Goal: Task Accomplishment & Management: Complete application form

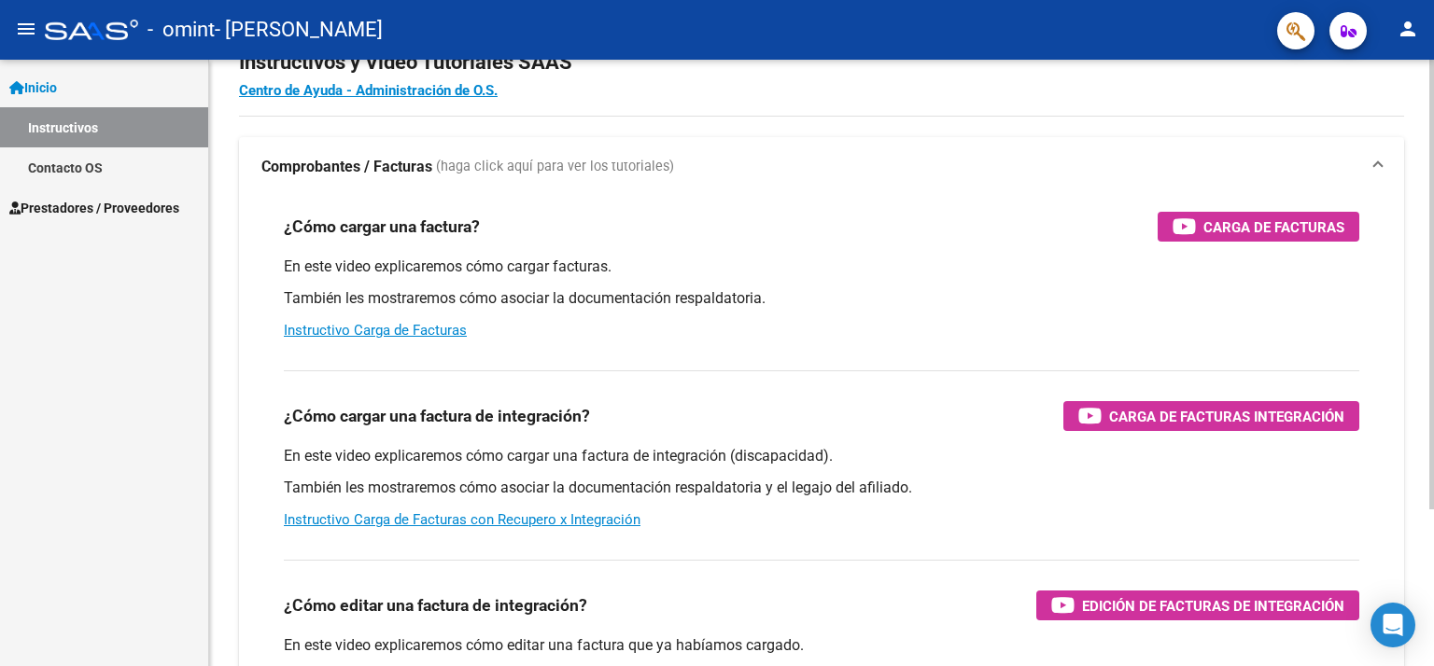
scroll to position [187, 0]
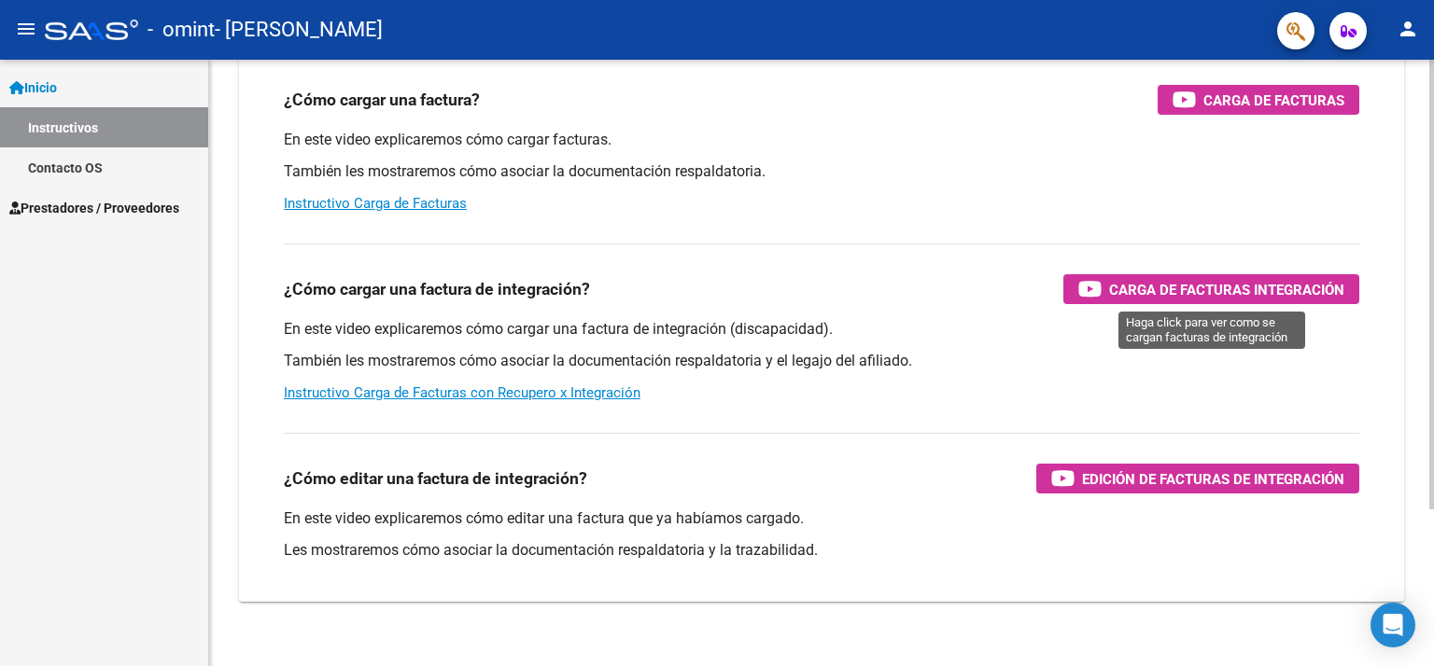
click at [1173, 279] on span "Carga de Facturas Integración" at bounding box center [1226, 289] width 235 height 23
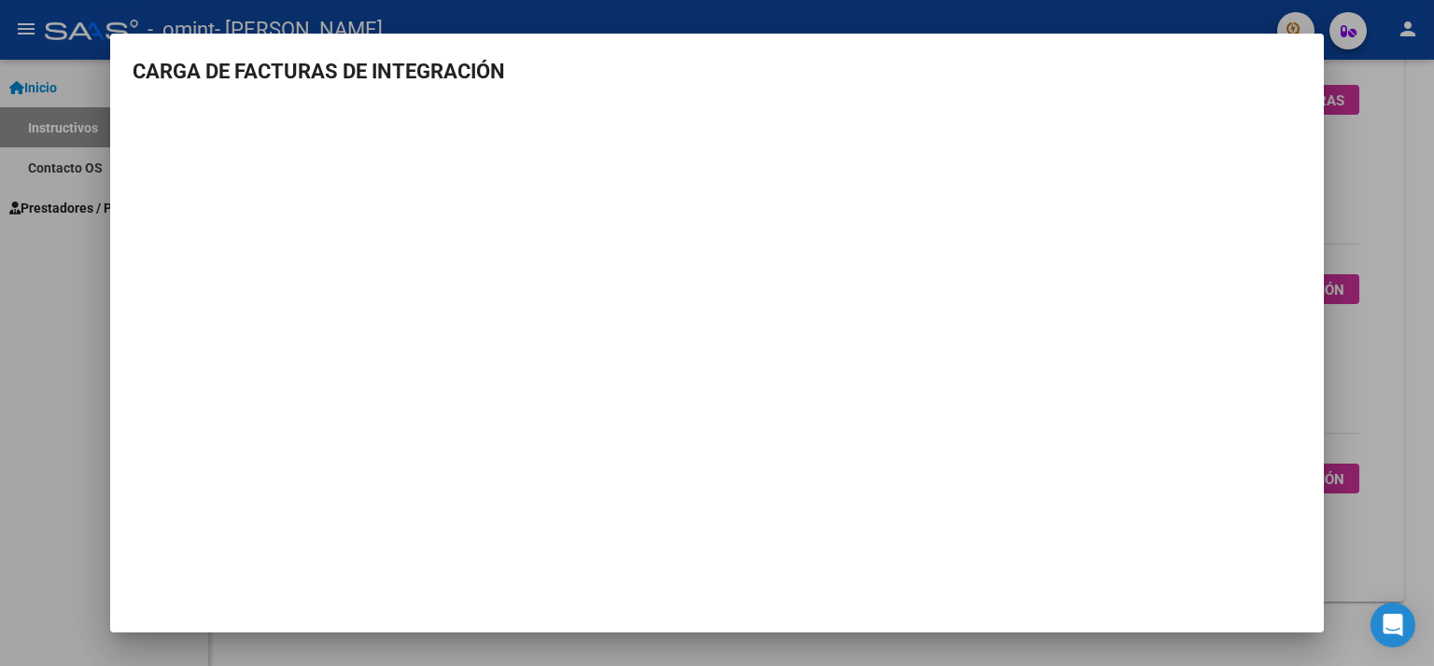
click at [1283, 97] on mat-dialog-content "CARGA DE FACTURAS DE INTEGRACIÓN" at bounding box center [716, 292] width 1213 height 472
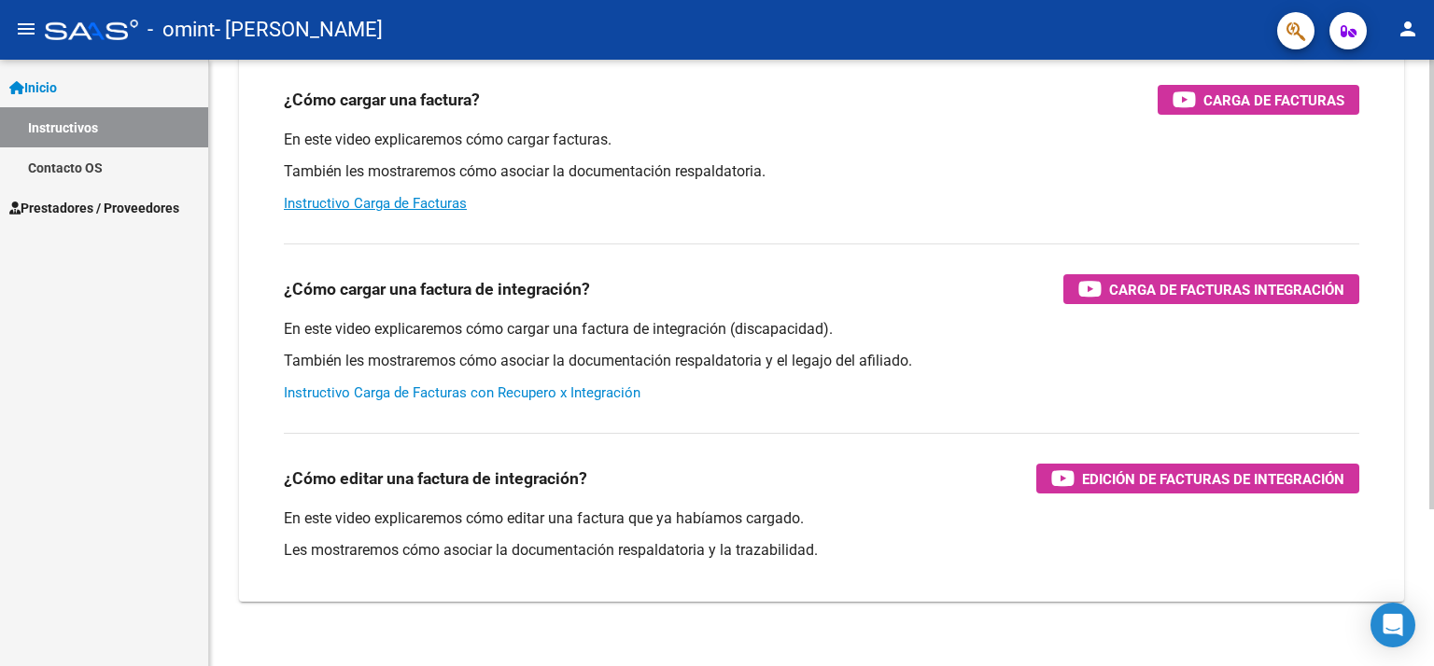
click at [556, 392] on link "Instructivo Carga de Facturas con Recupero x Integración" at bounding box center [462, 393] width 357 height 17
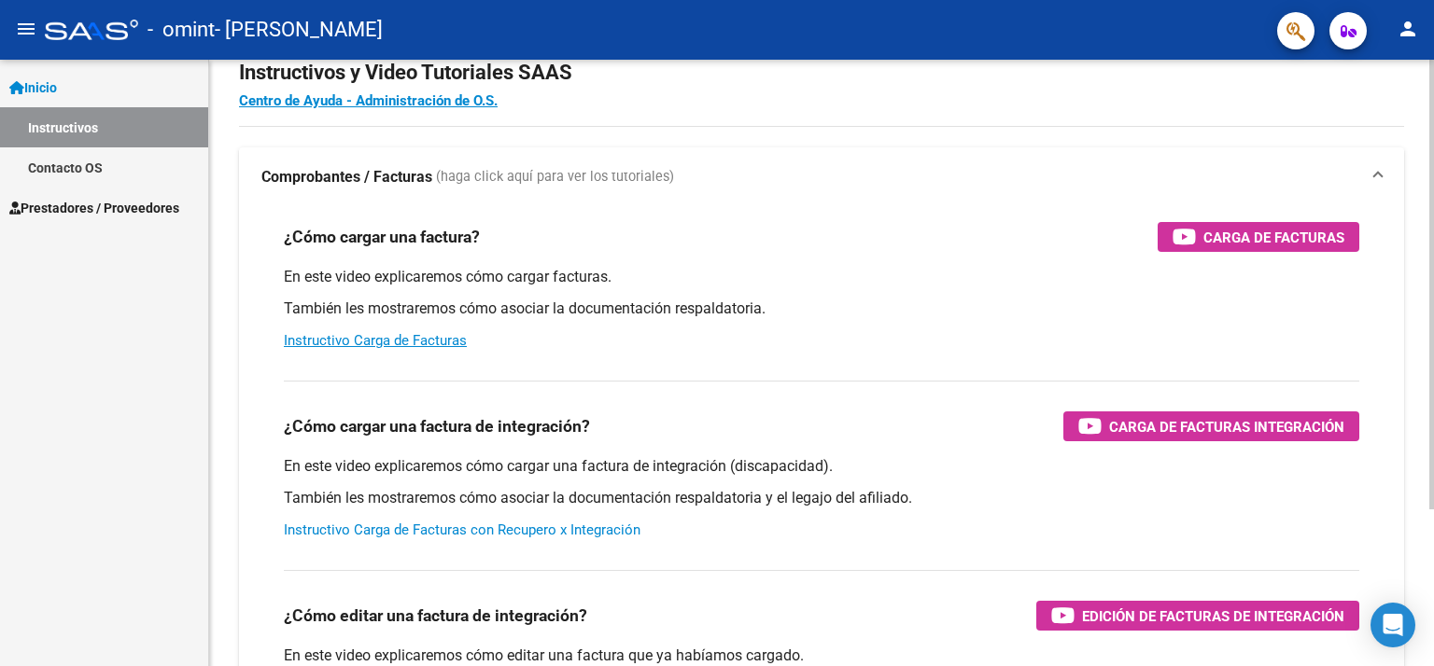
scroll to position [0, 0]
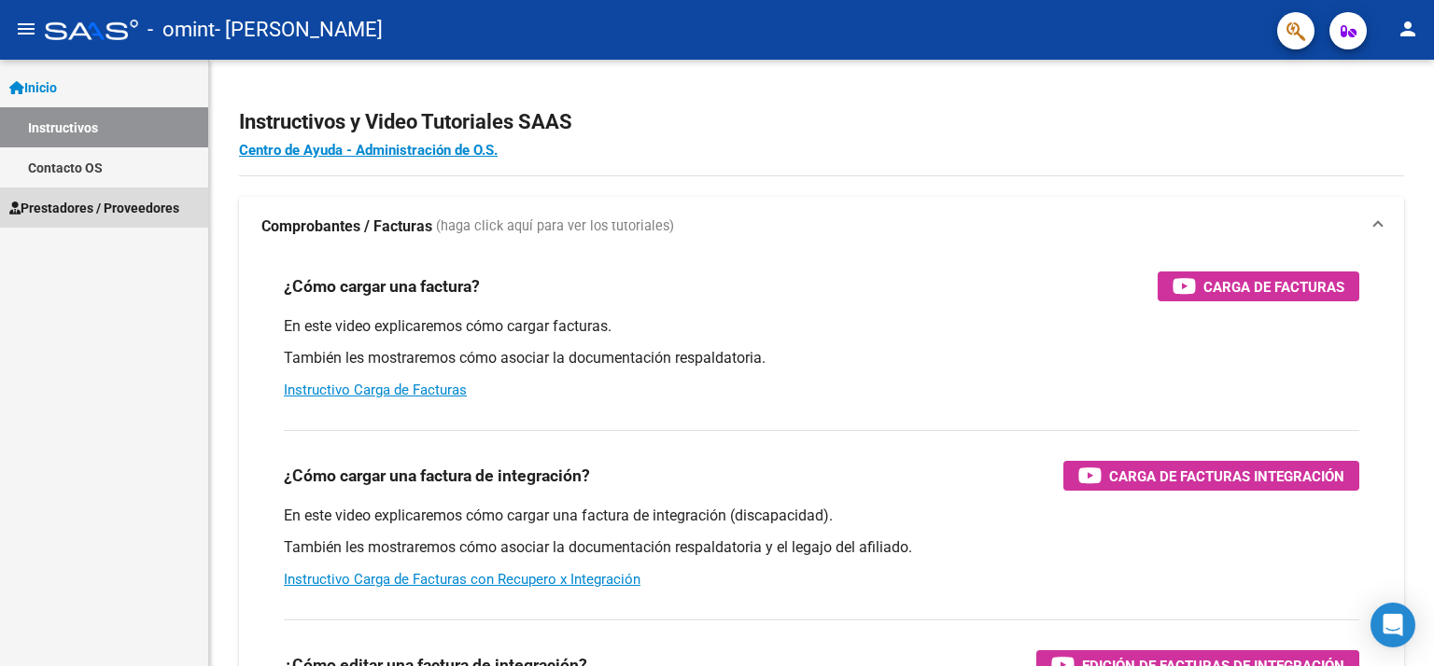
click at [84, 208] on span "Prestadores / Proveedores" at bounding box center [94, 208] width 170 height 21
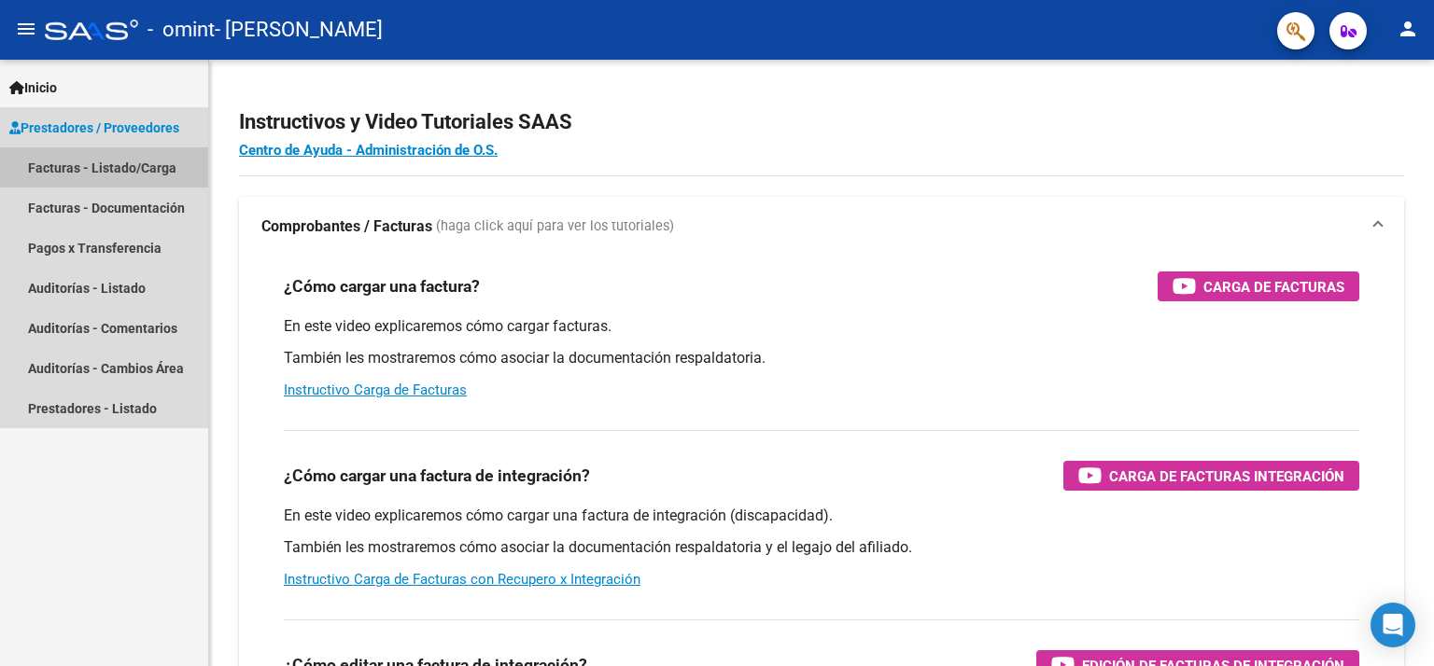
click at [122, 171] on link "Facturas - Listado/Carga" at bounding box center [104, 167] width 208 height 40
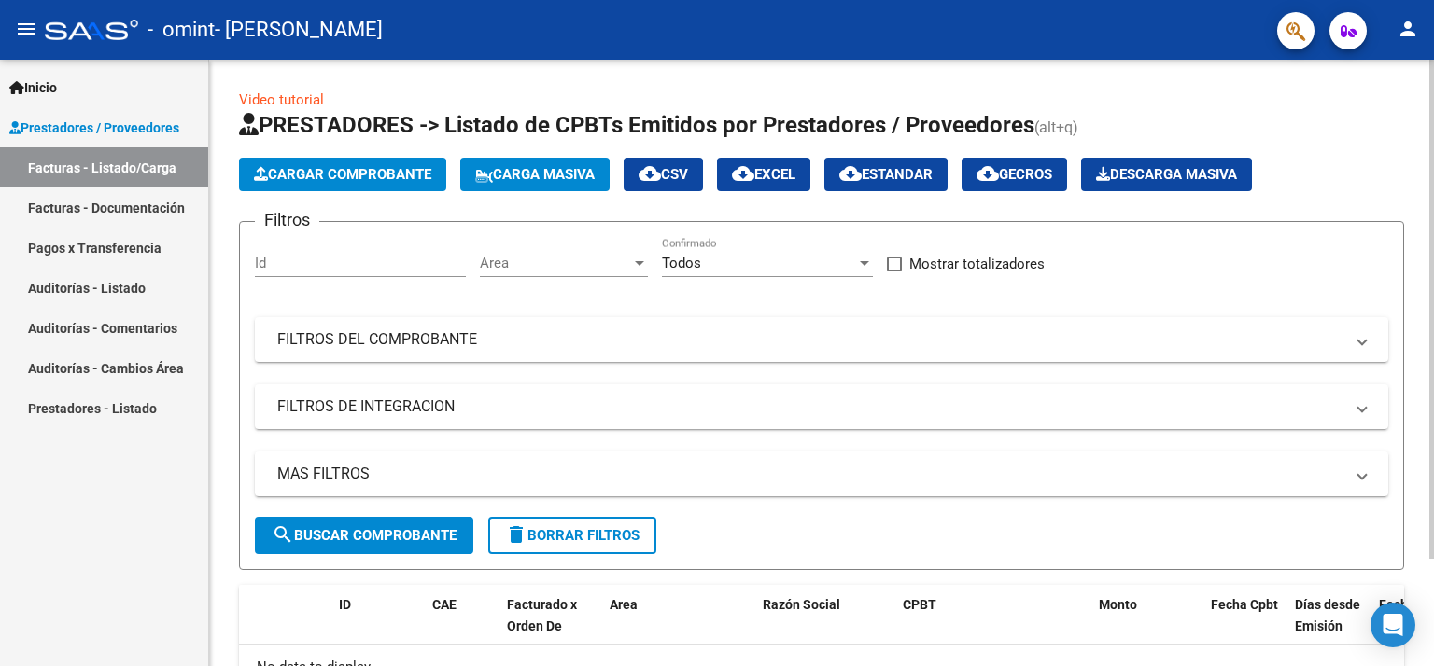
click at [368, 175] on span "Cargar Comprobante" at bounding box center [342, 174] width 177 height 17
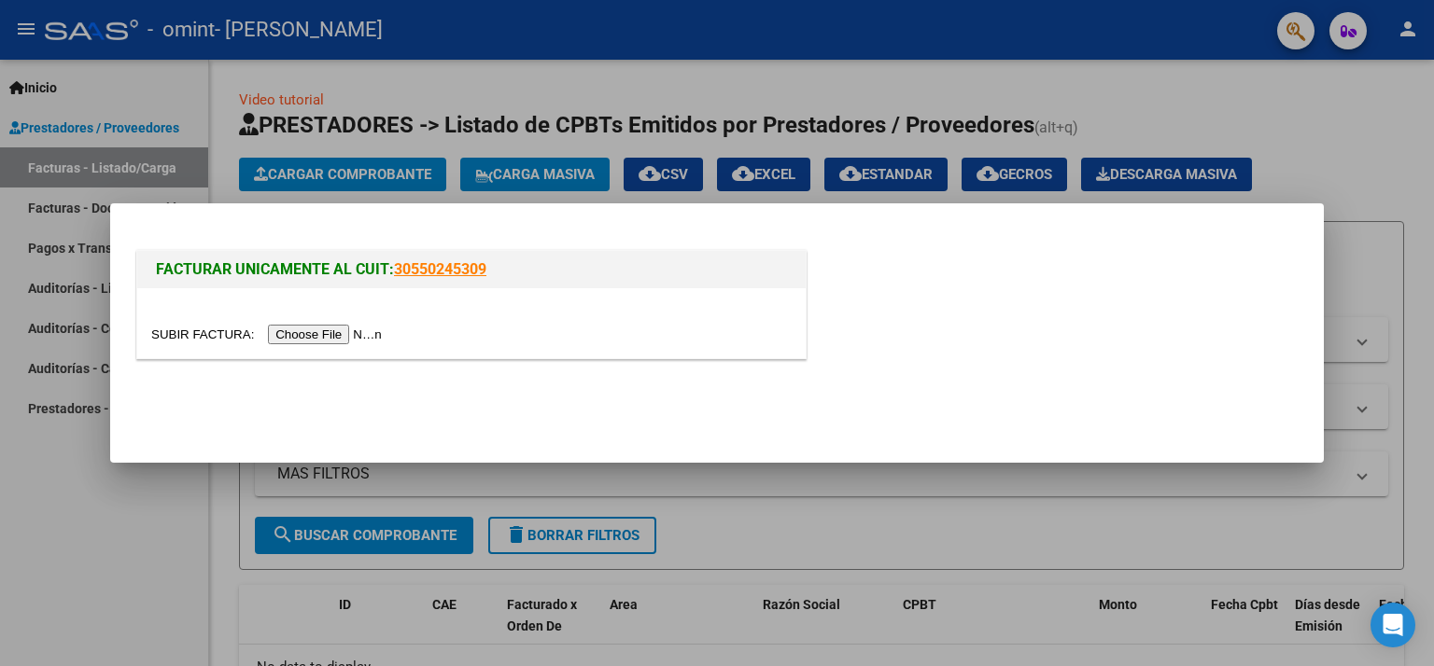
click at [341, 335] on input "file" at bounding box center [269, 335] width 236 height 20
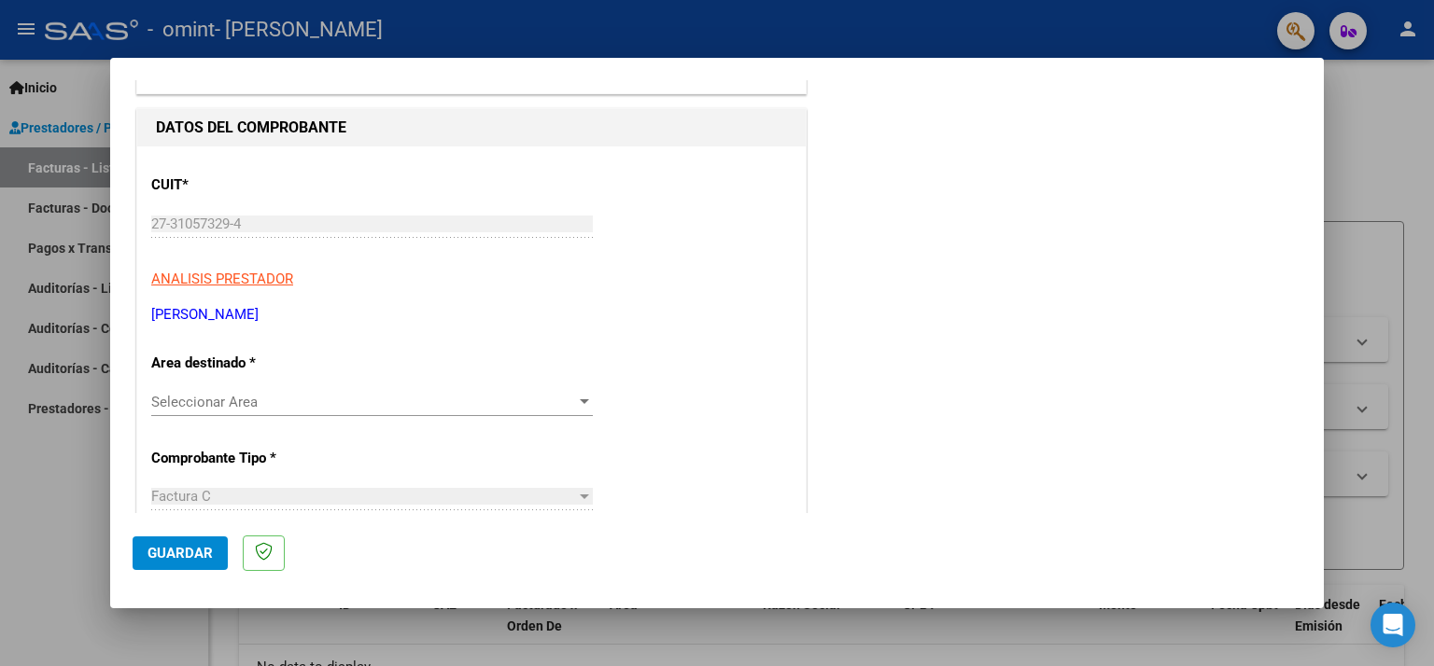
scroll to position [187, 0]
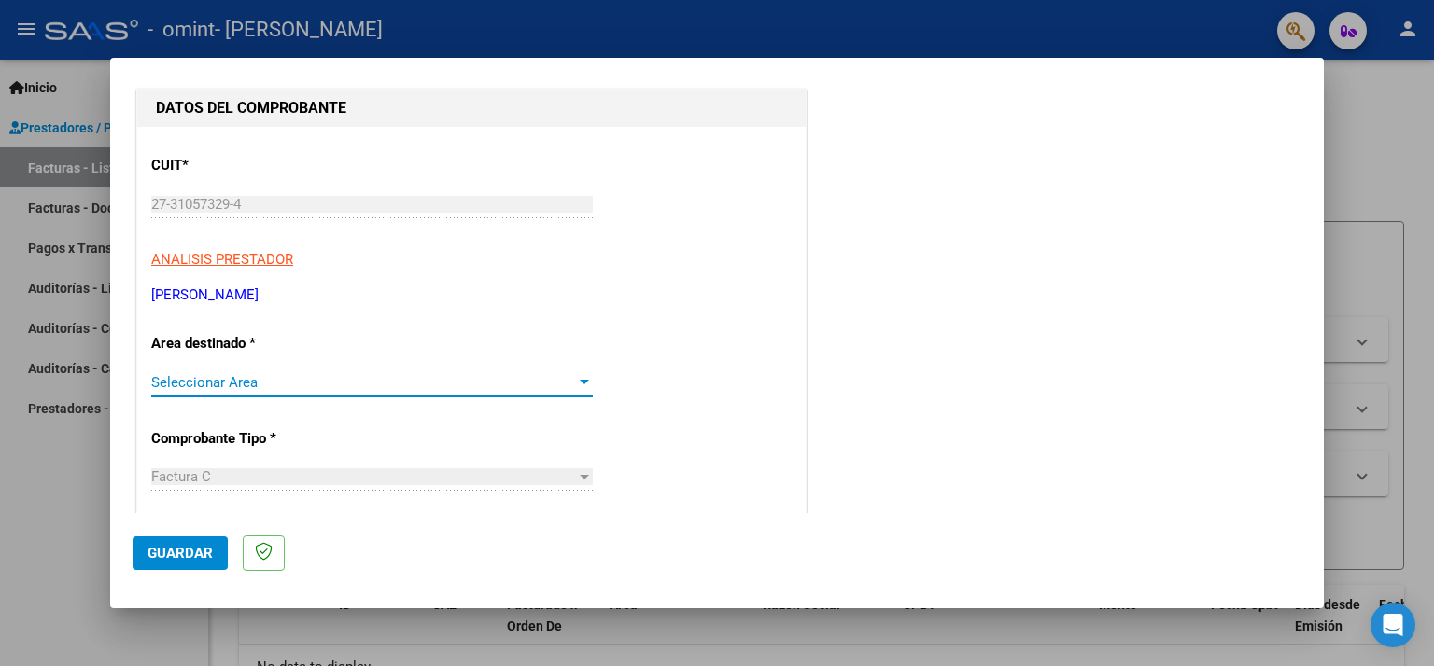
click at [360, 384] on span "Seleccionar Area" at bounding box center [363, 382] width 425 height 17
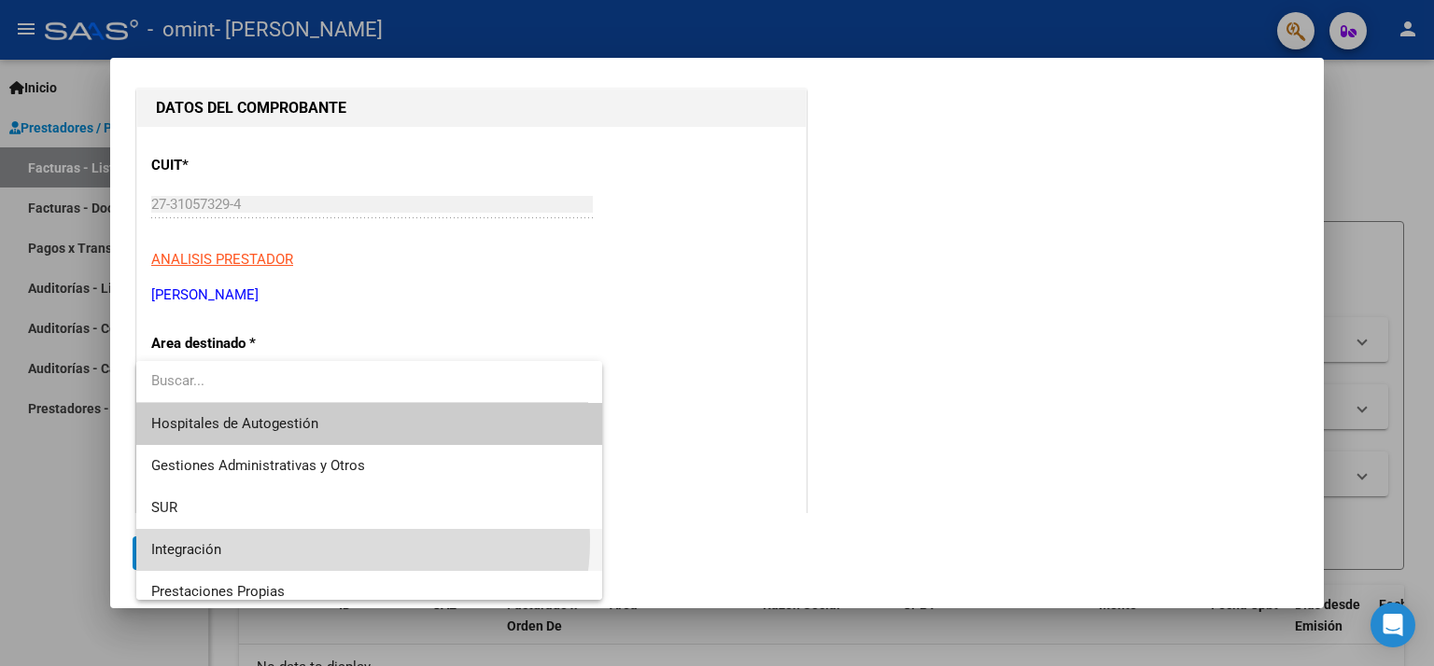
click at [345, 541] on span "Integración" at bounding box center [369, 550] width 437 height 42
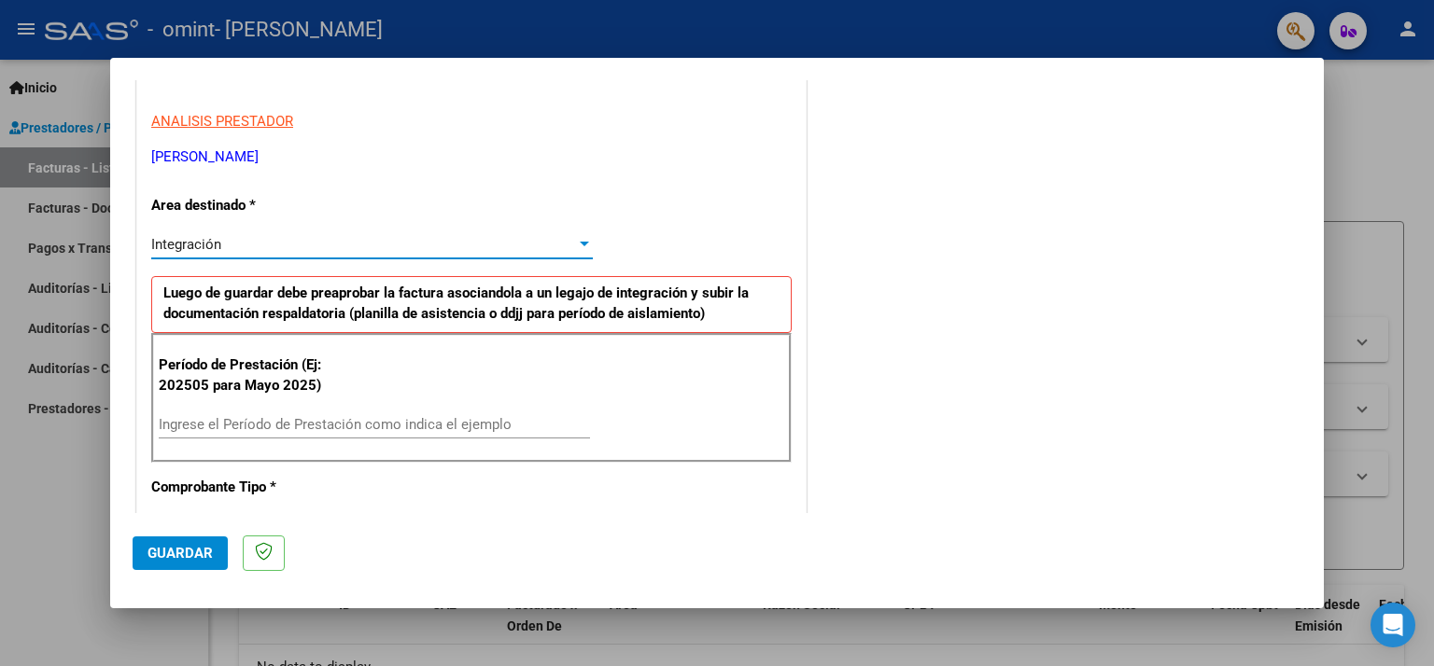
scroll to position [373, 0]
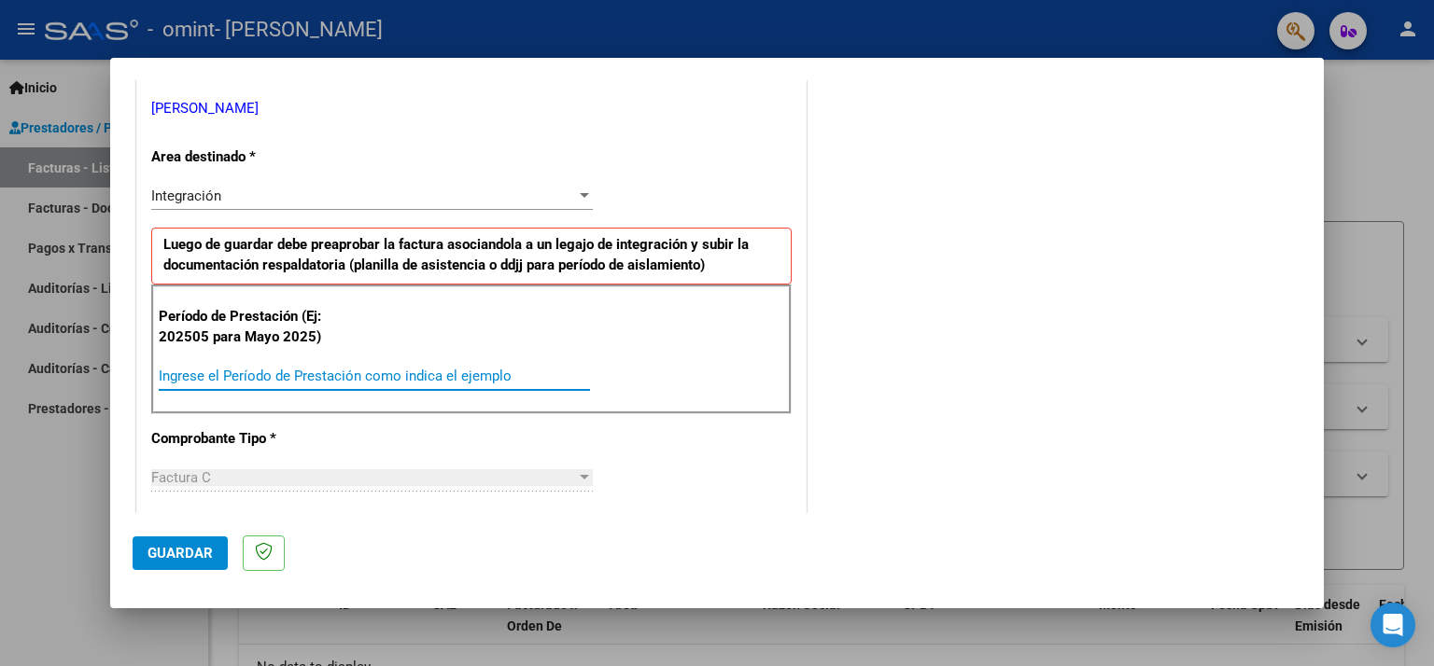
click at [327, 374] on input "Ingrese el Período de Prestación como indica el ejemplo" at bounding box center [374, 376] width 431 height 17
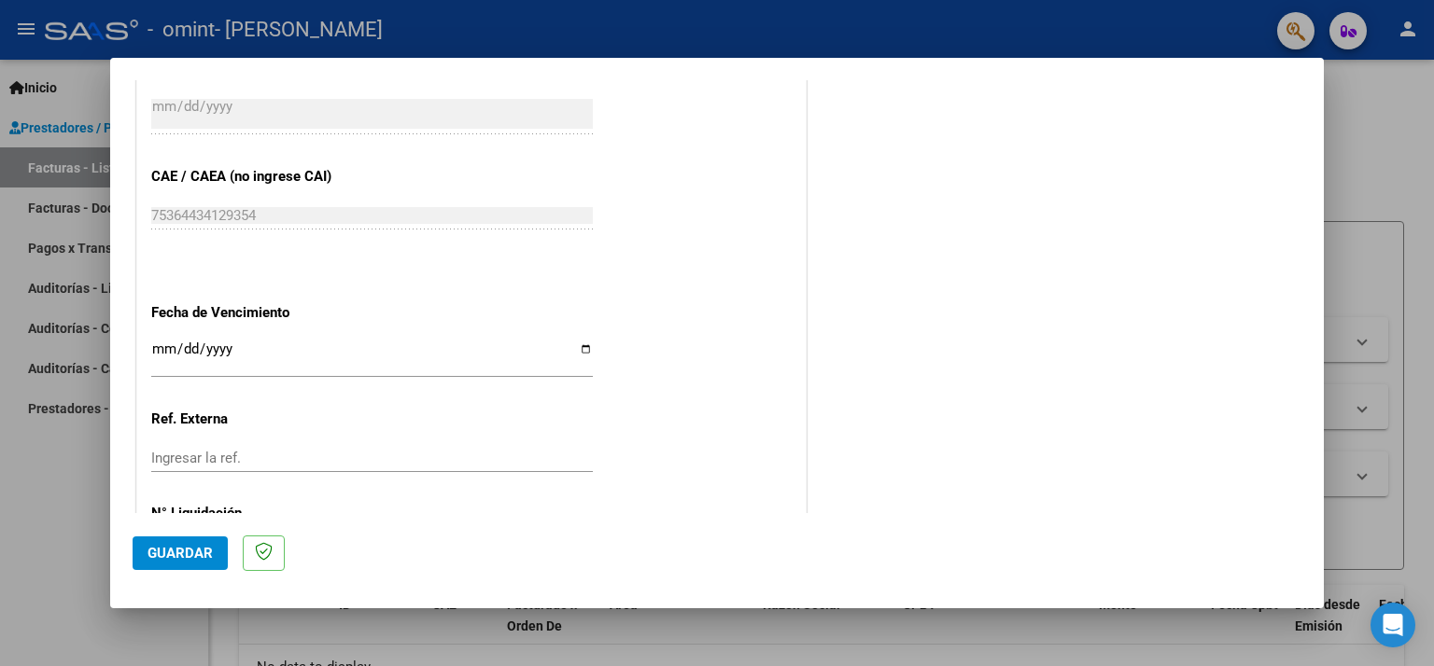
scroll to position [1207, 0]
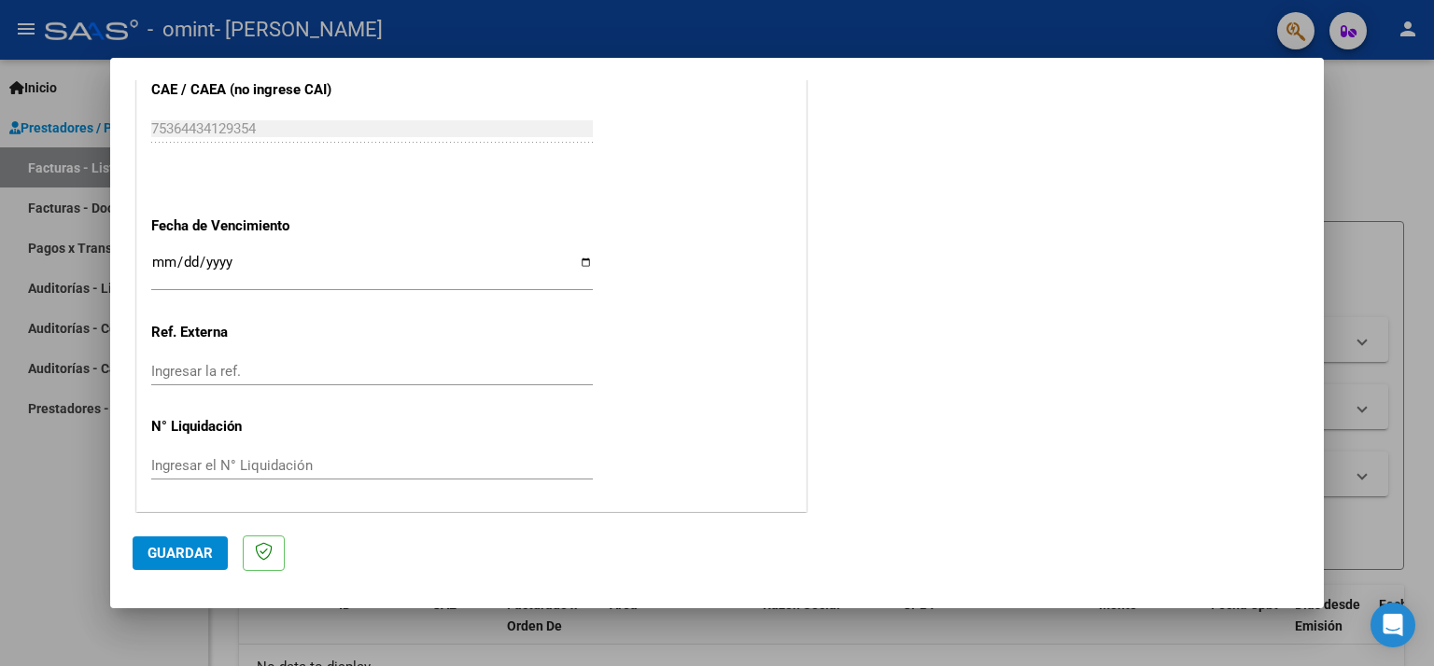
type input "202507"
click at [181, 555] on span "Guardar" at bounding box center [179, 553] width 65 height 17
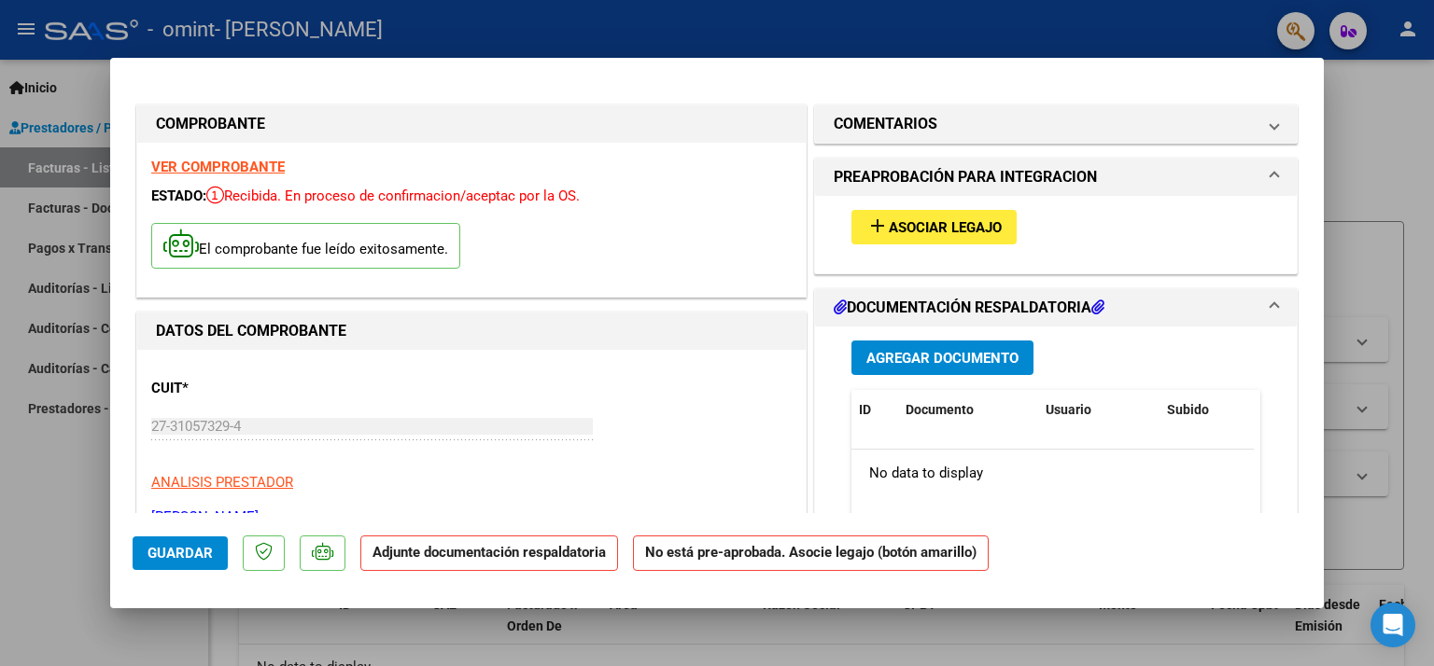
click at [938, 227] on span "Asociar Legajo" at bounding box center [944, 227] width 113 height 17
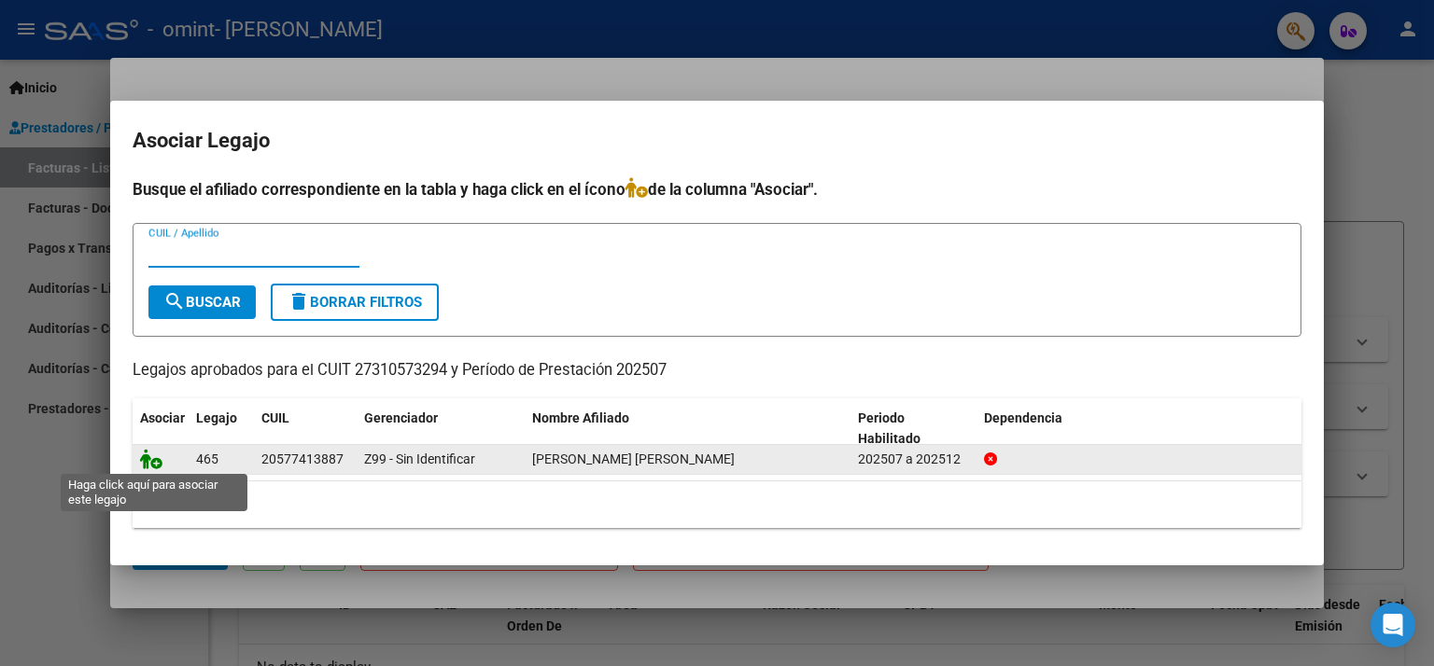
click at [143, 460] on icon at bounding box center [151, 459] width 22 height 21
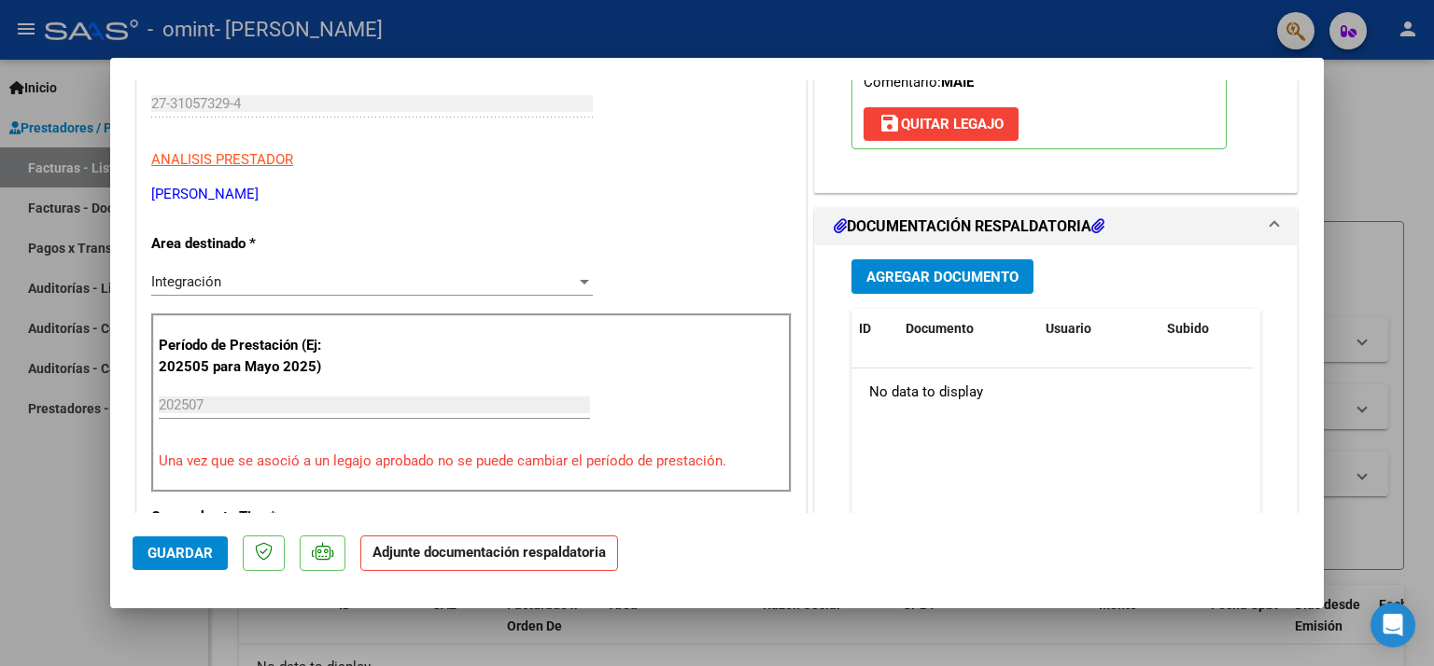
scroll to position [373, 0]
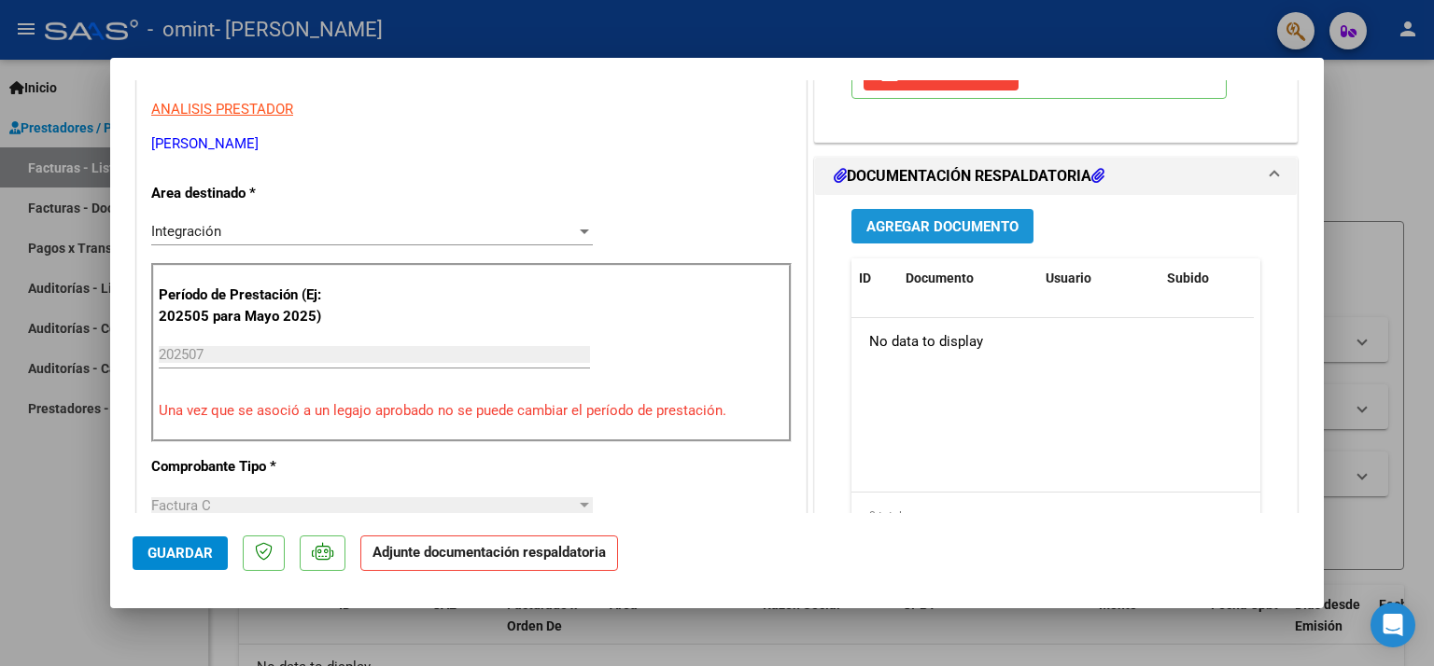
click at [934, 234] on button "Agregar Documento" at bounding box center [942, 226] width 182 height 35
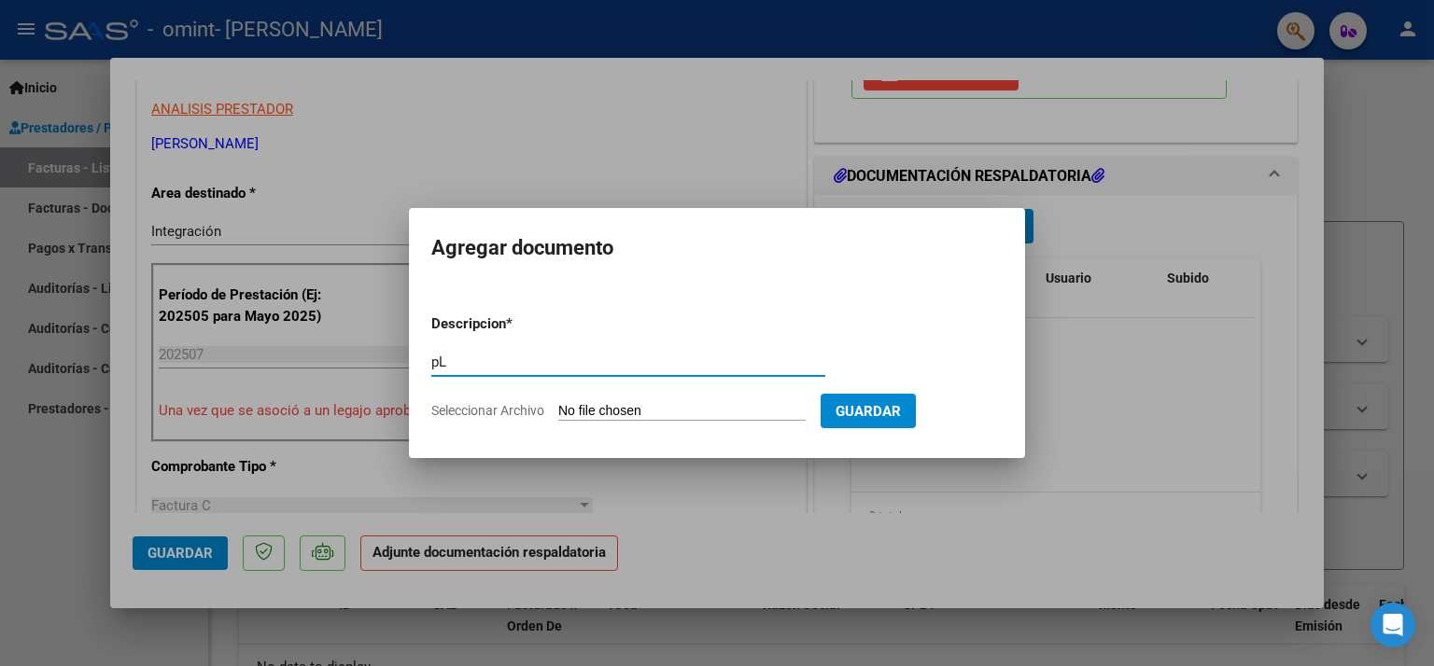
type input "p"
type input "Planilla Asistencia Julio"
click at [901, 416] on span "Guardar" at bounding box center [867, 411] width 65 height 17
click at [713, 406] on input "Seleccionar Archivo" at bounding box center [681, 412] width 247 height 18
type input "C:\fakepath\[PERSON_NAME] PLANILLA ASISTENCIA.pdf"
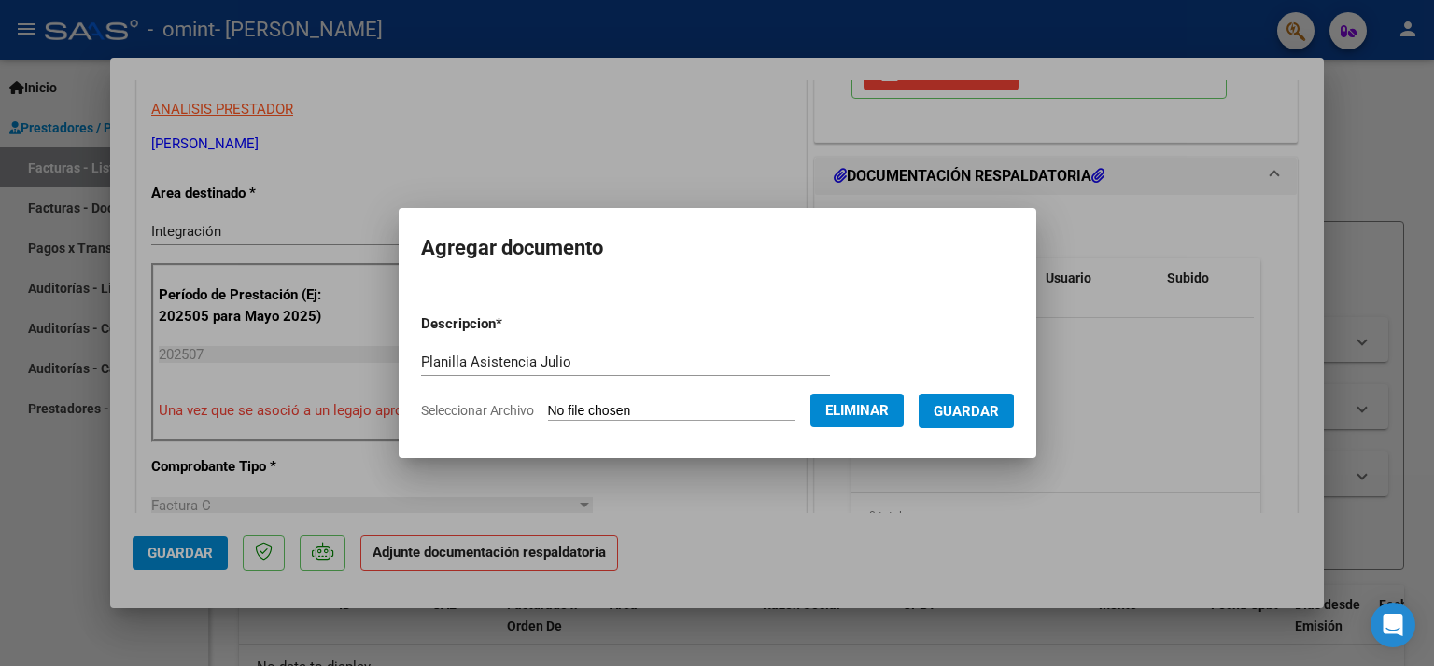
click at [986, 412] on span "Guardar" at bounding box center [965, 411] width 65 height 17
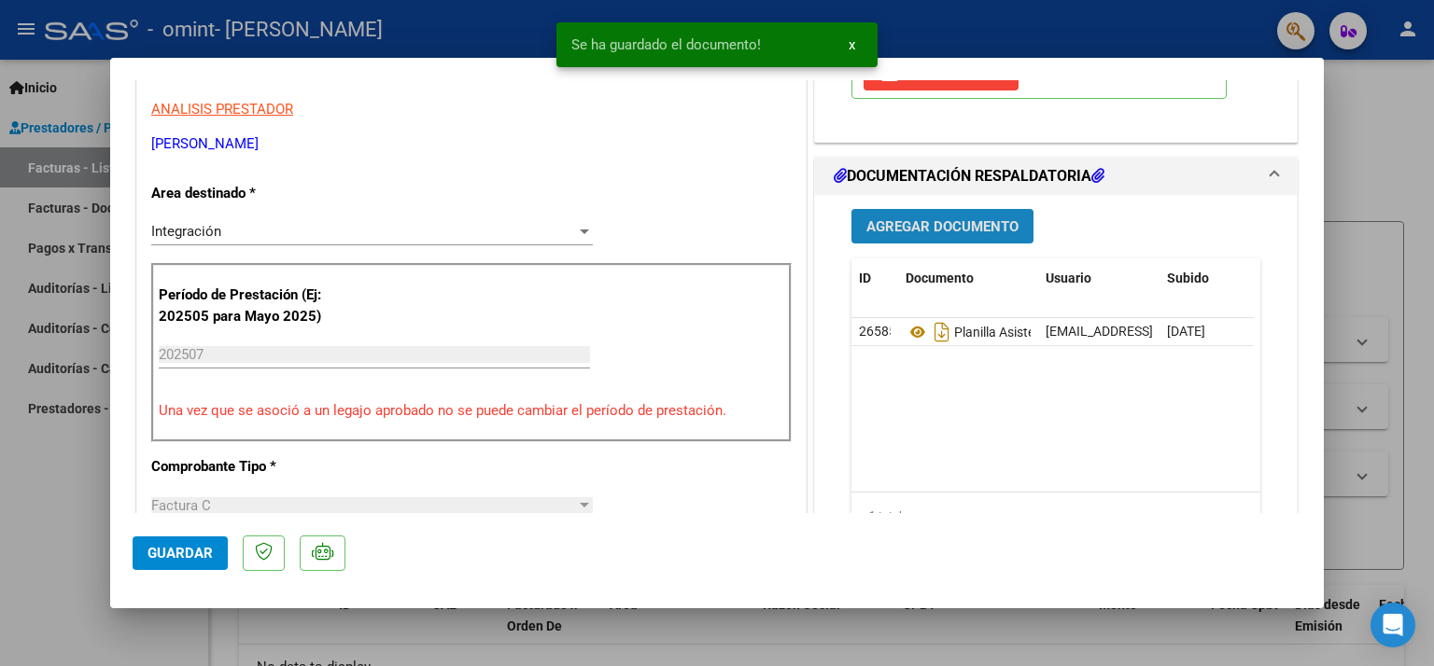
click at [906, 231] on span "Agregar Documento" at bounding box center [942, 226] width 152 height 17
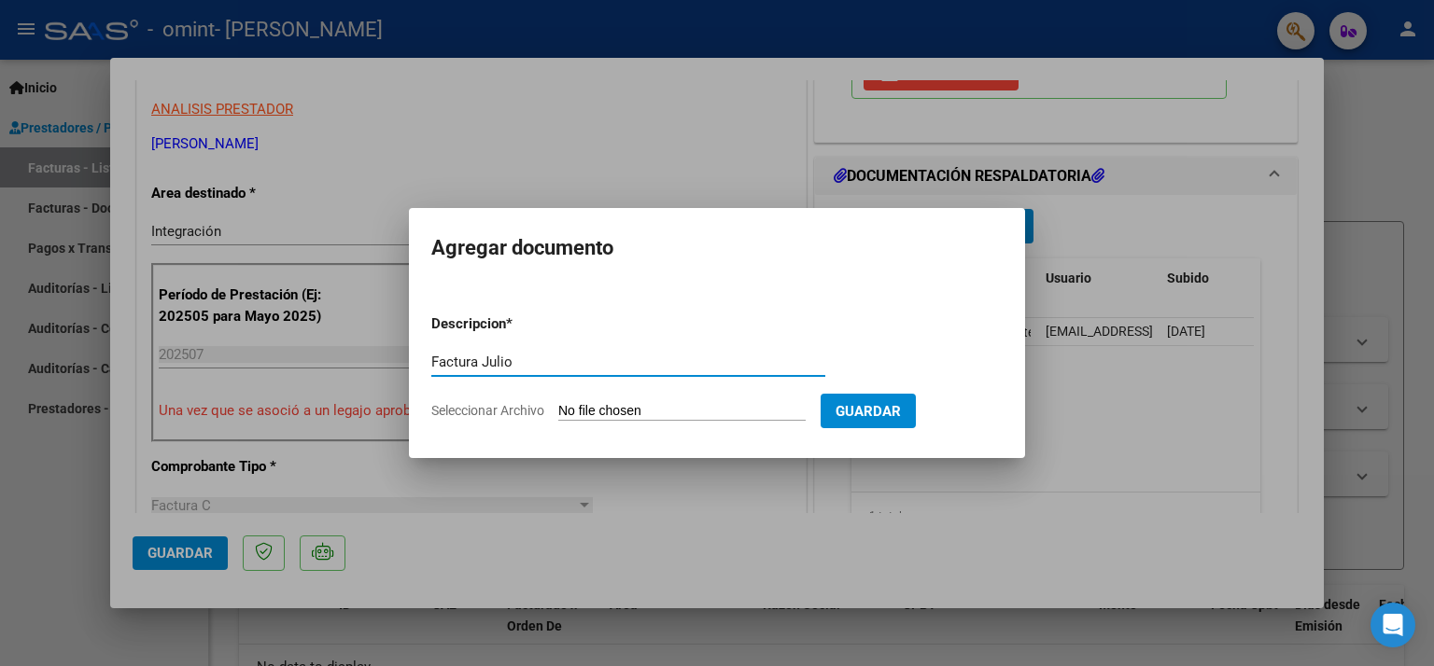
type input "Factura Julio"
click at [681, 411] on input "Seleccionar Archivo" at bounding box center [681, 412] width 247 height 18
type input "C:\fakepath\[PERSON_NAME].pdf"
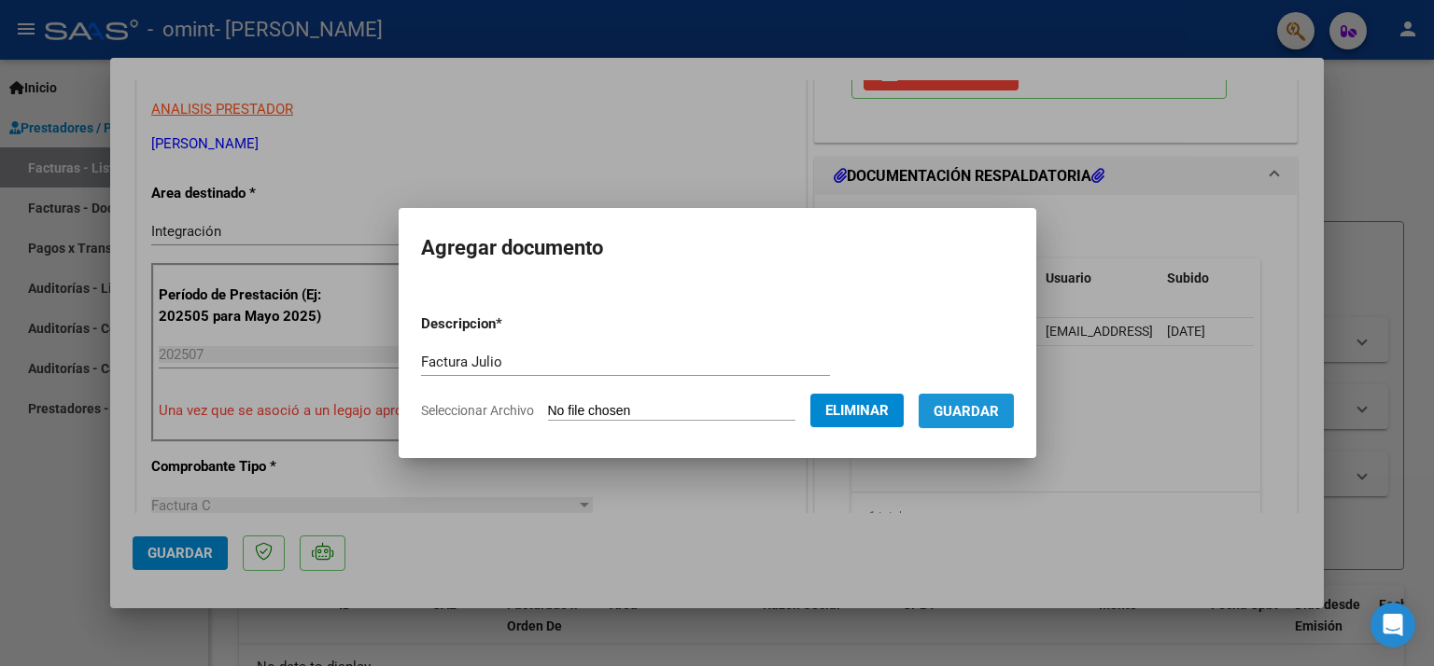
click at [973, 413] on span "Guardar" at bounding box center [965, 411] width 65 height 17
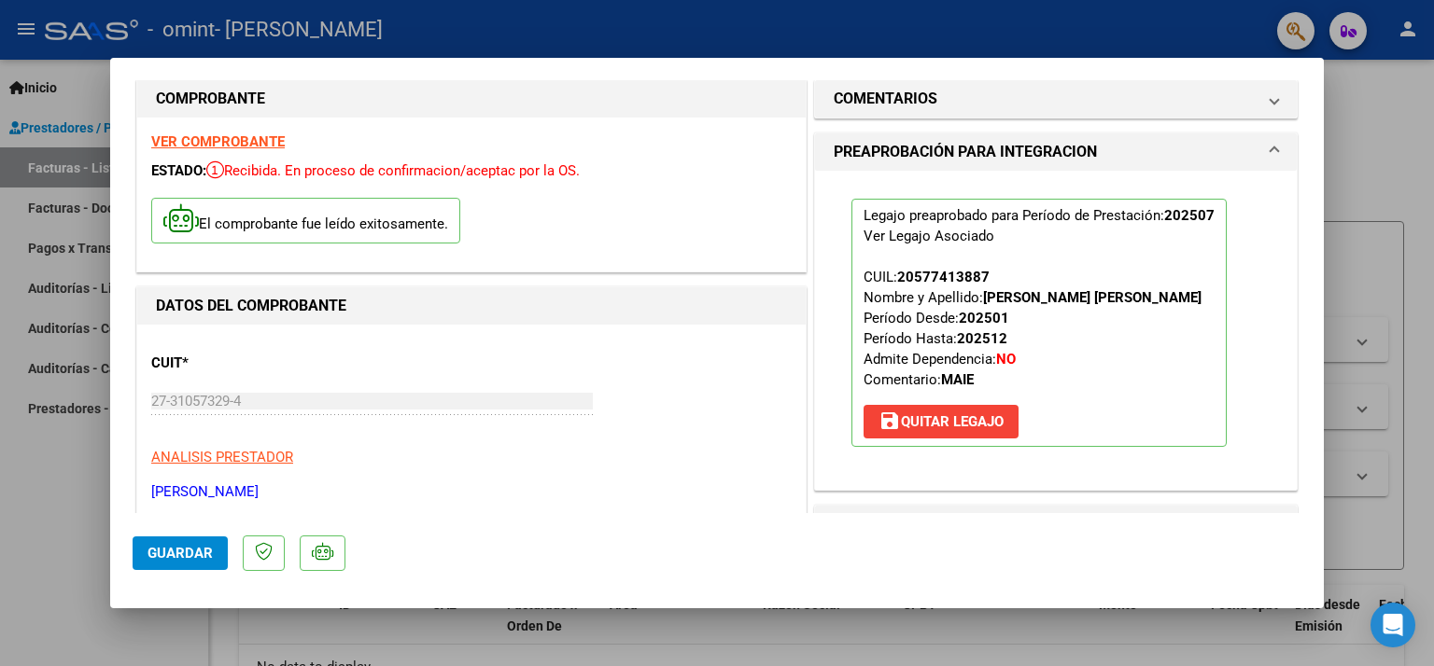
scroll to position [0, 0]
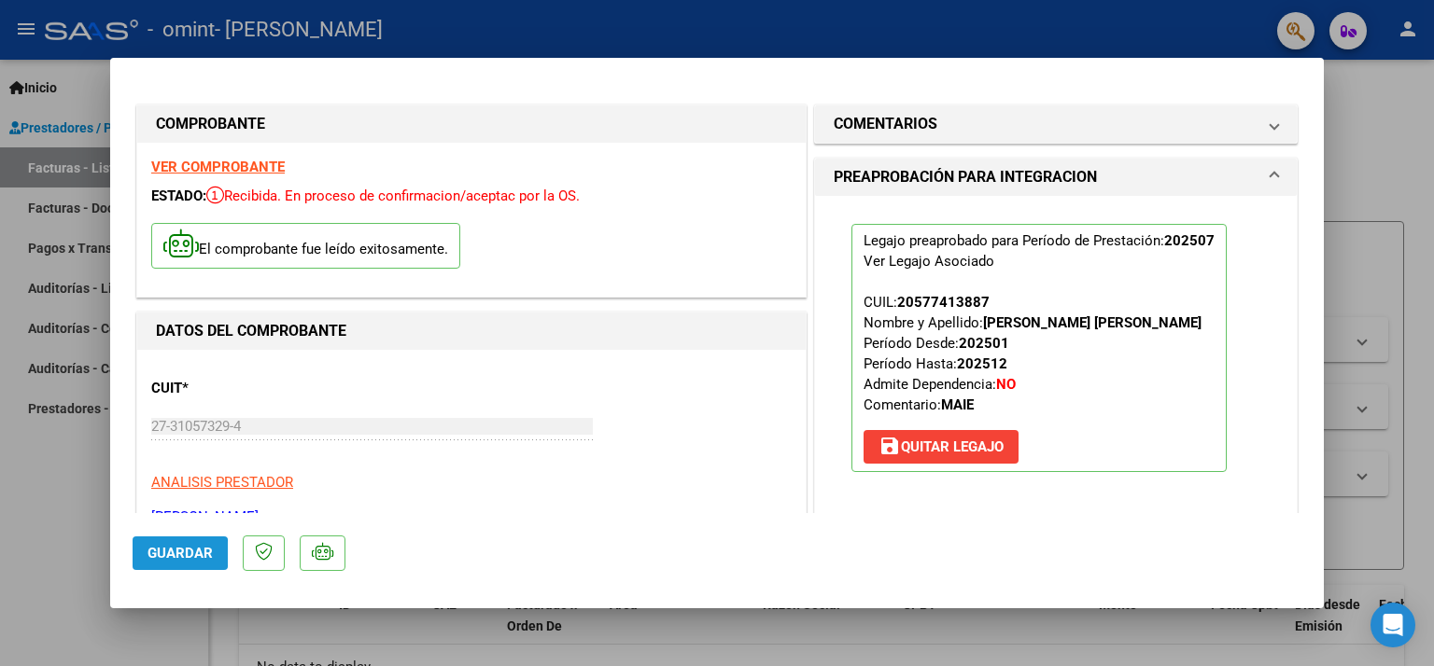
click at [162, 553] on span "Guardar" at bounding box center [179, 553] width 65 height 17
click at [195, 555] on span "Guardar" at bounding box center [179, 553] width 65 height 17
click at [1370, 189] on div at bounding box center [717, 333] width 1434 height 666
type input "$ 0,00"
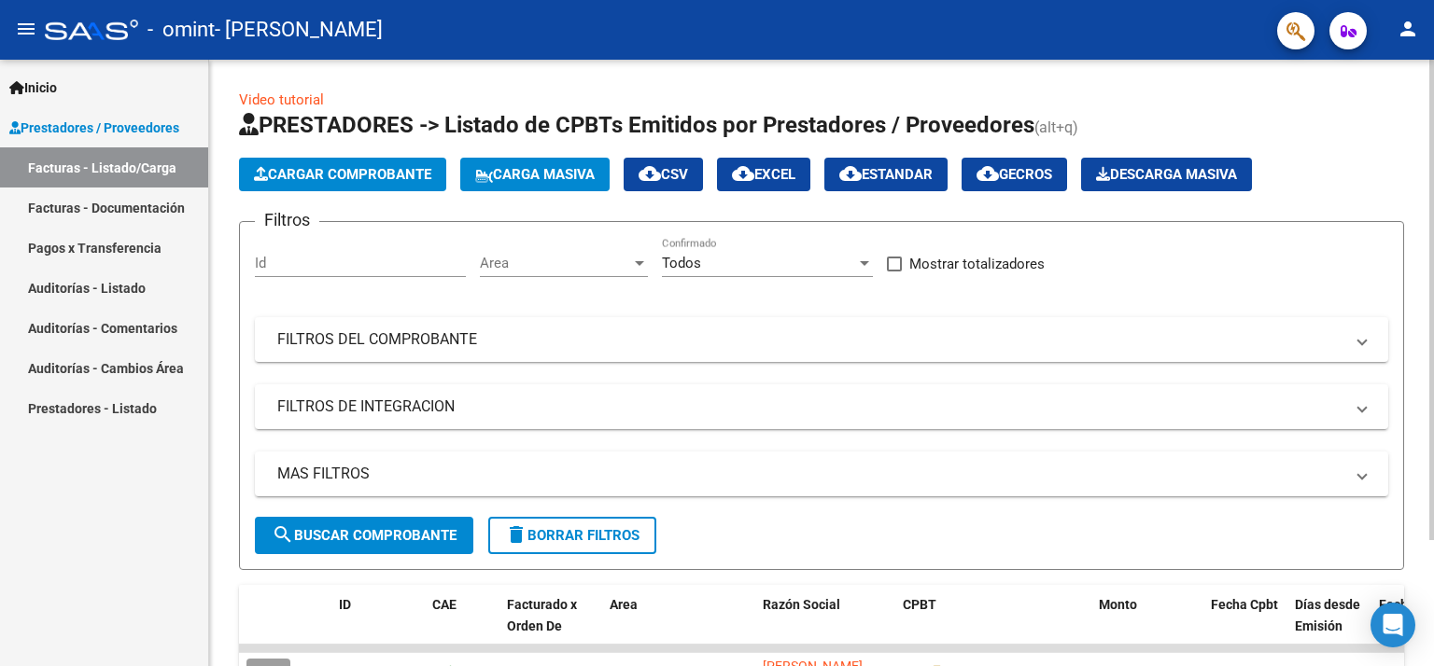
click at [351, 178] on span "Cargar Comprobante" at bounding box center [342, 174] width 177 height 17
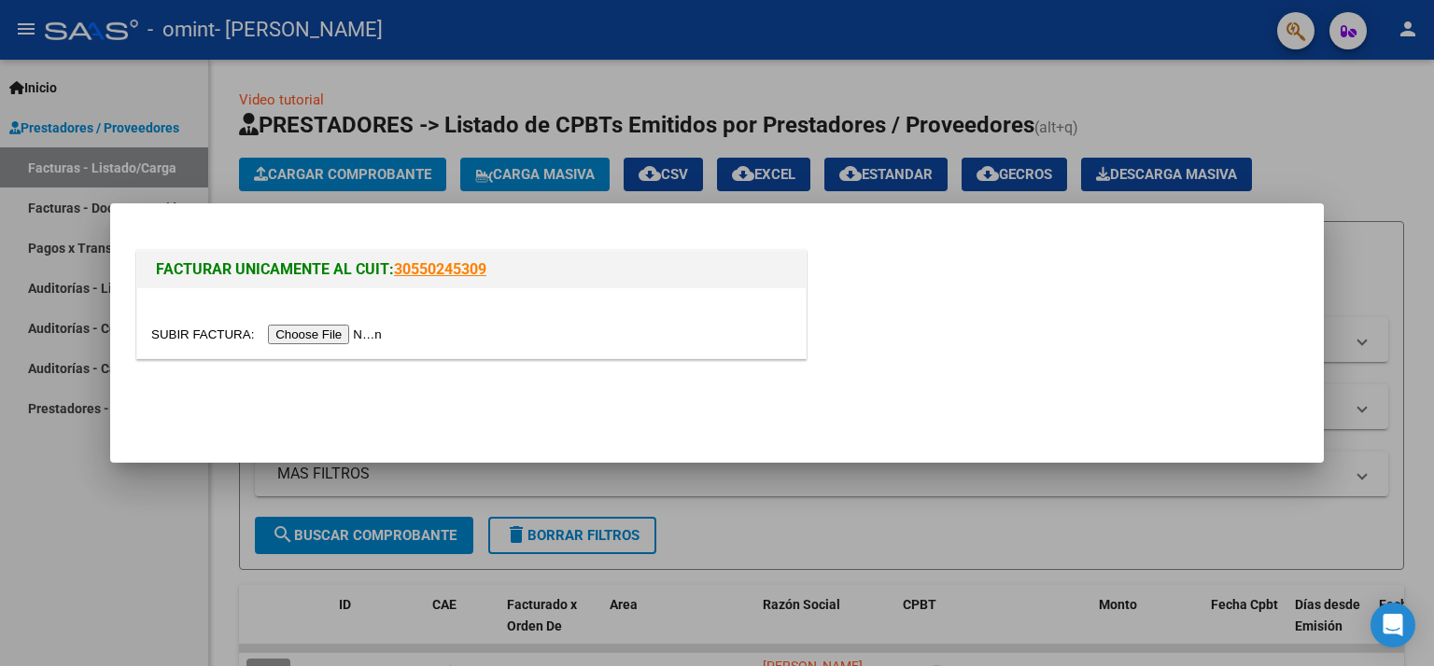
click at [359, 331] on input "file" at bounding box center [269, 335] width 236 height 20
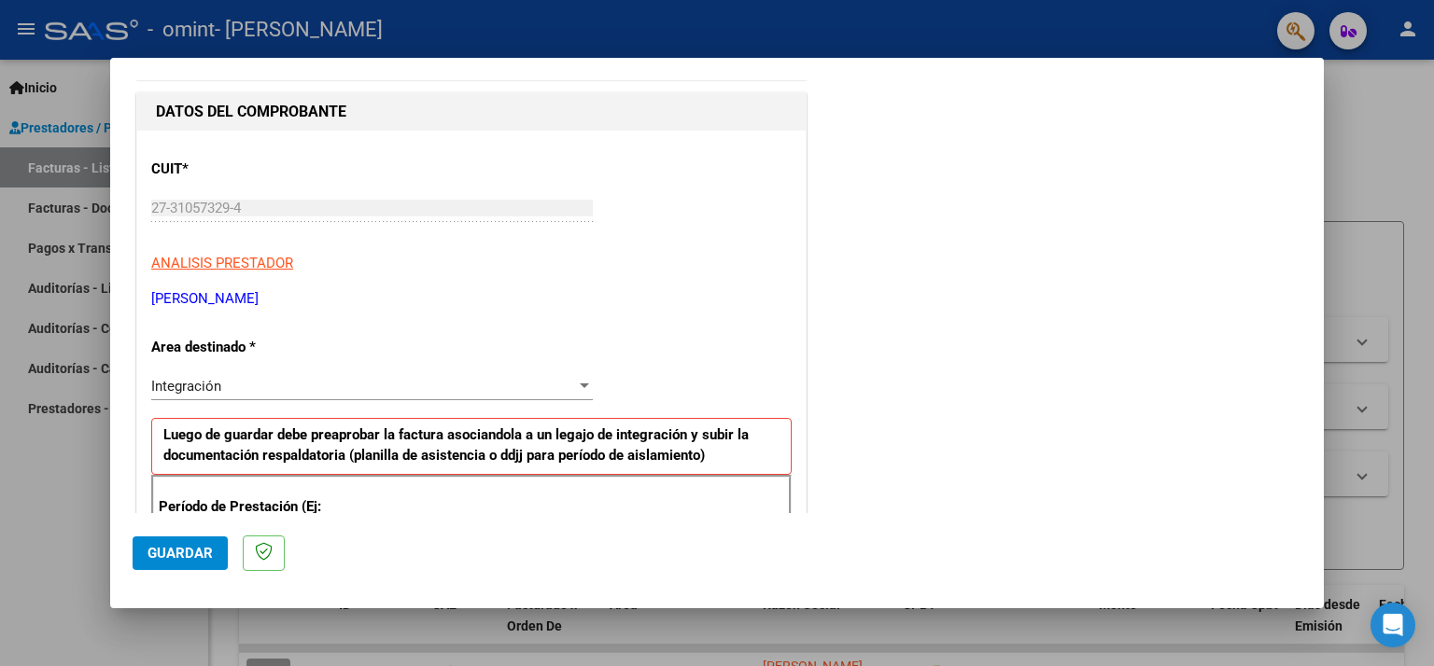
scroll to position [280, 0]
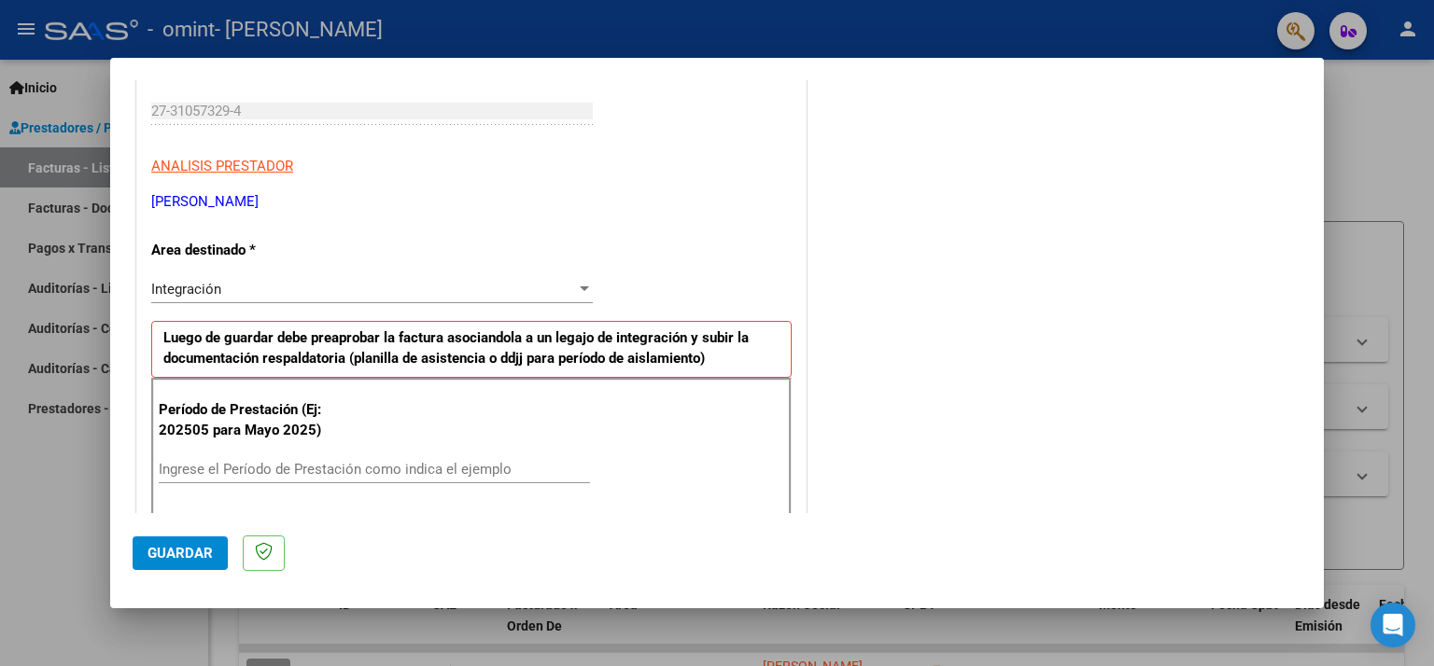
click at [380, 294] on div "Integración" at bounding box center [363, 289] width 425 height 17
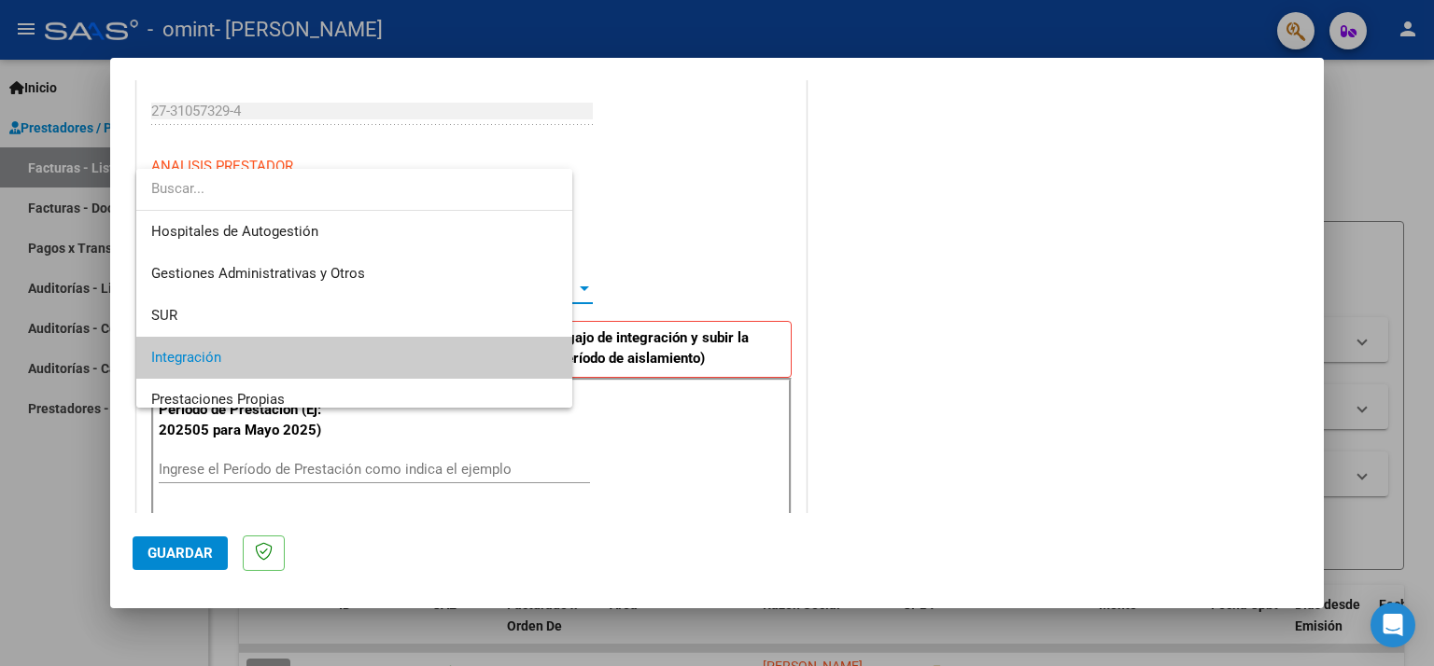
scroll to position [69, 0]
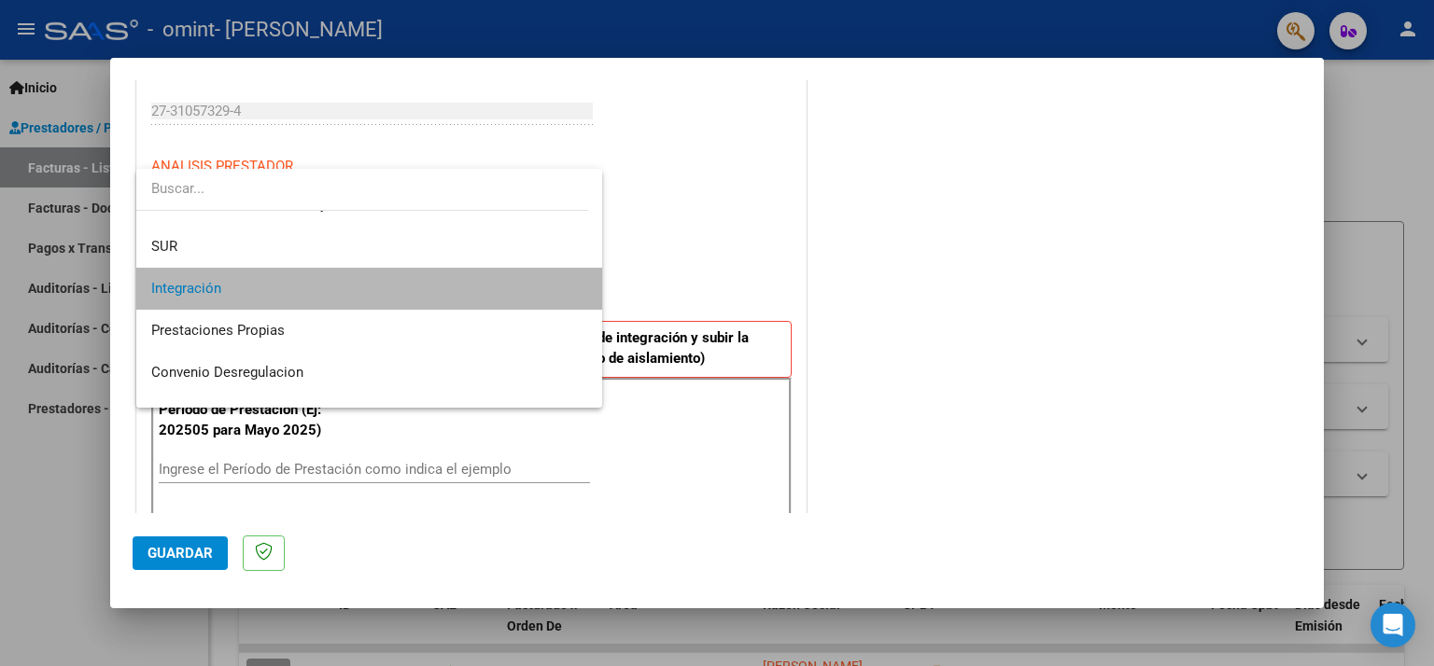
click at [380, 294] on span "Integración" at bounding box center [369, 289] width 437 height 42
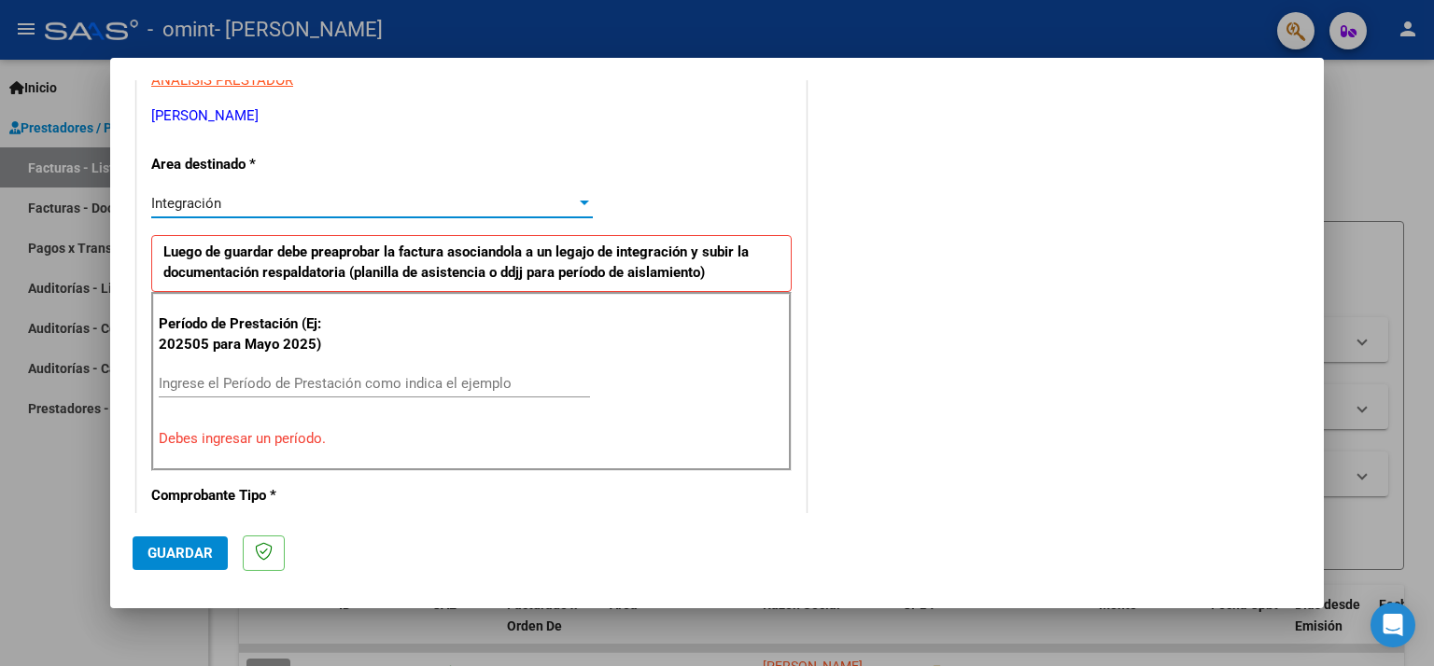
scroll to position [373, 0]
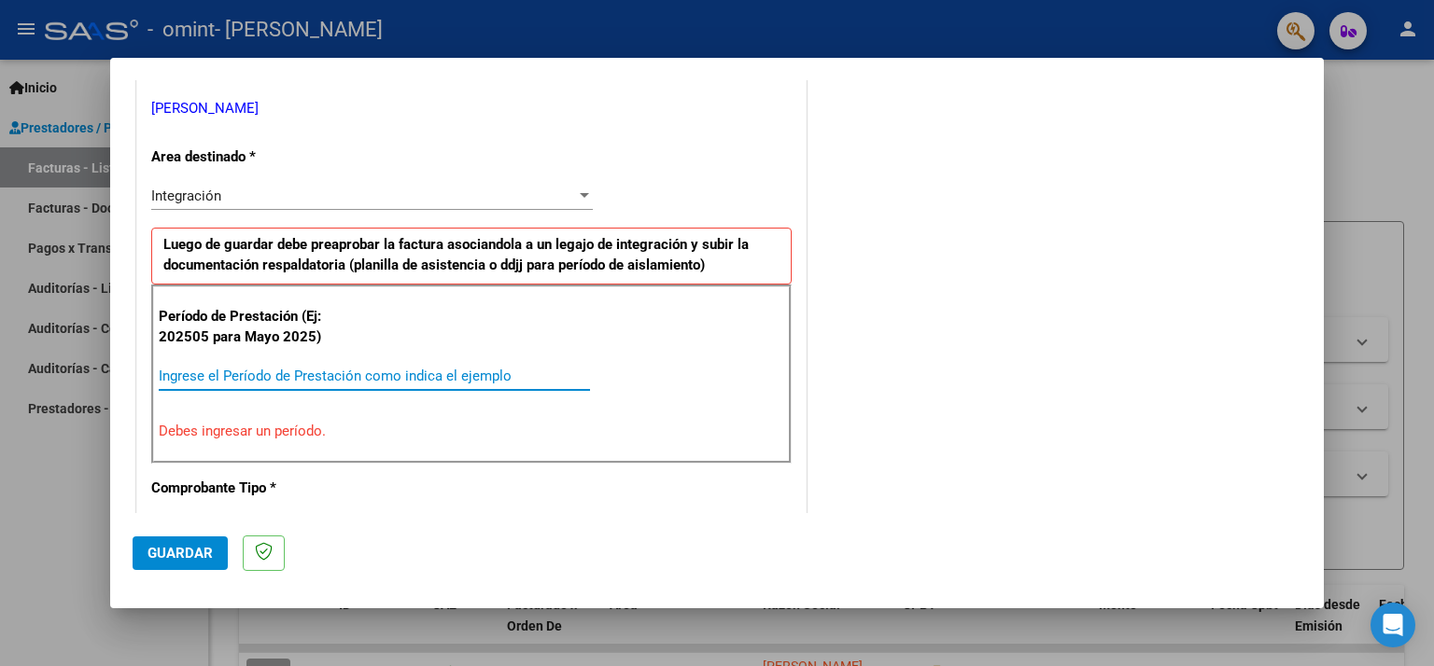
click at [406, 368] on input "Ingrese el Período de Prestación como indica el ejemplo" at bounding box center [374, 376] width 431 height 17
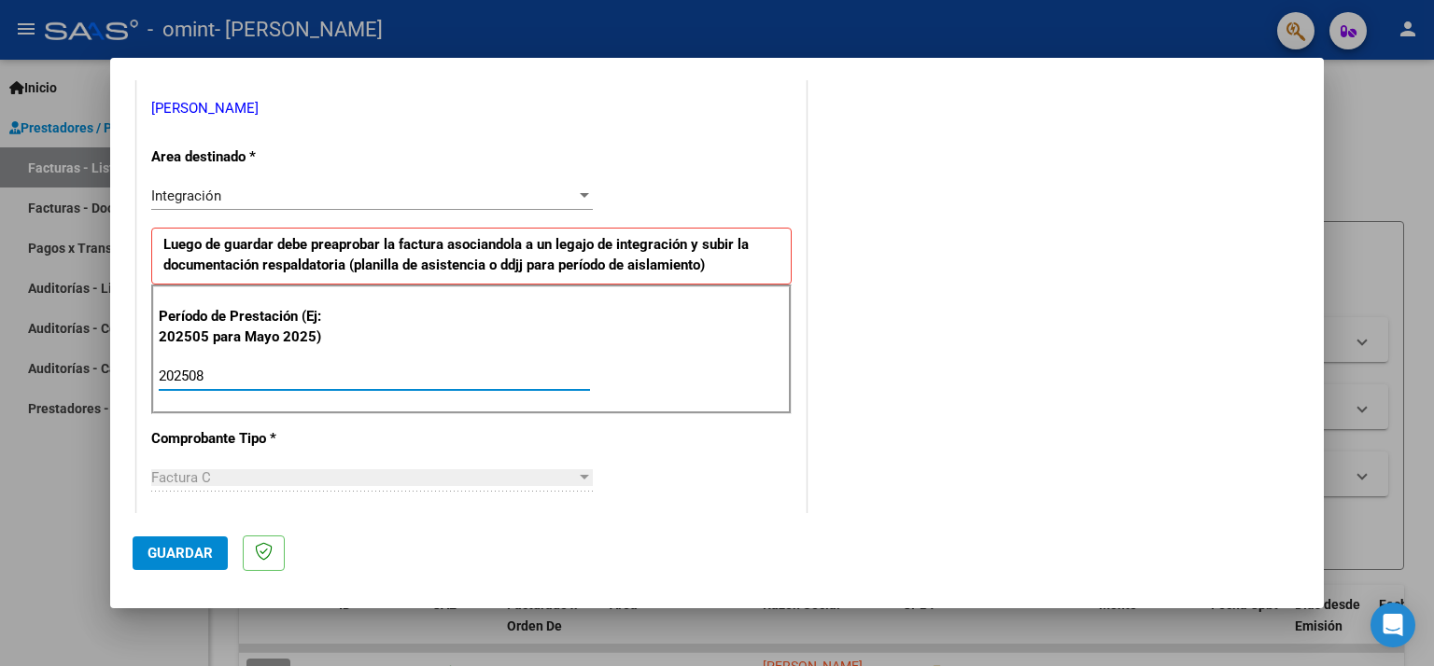
type input "202508"
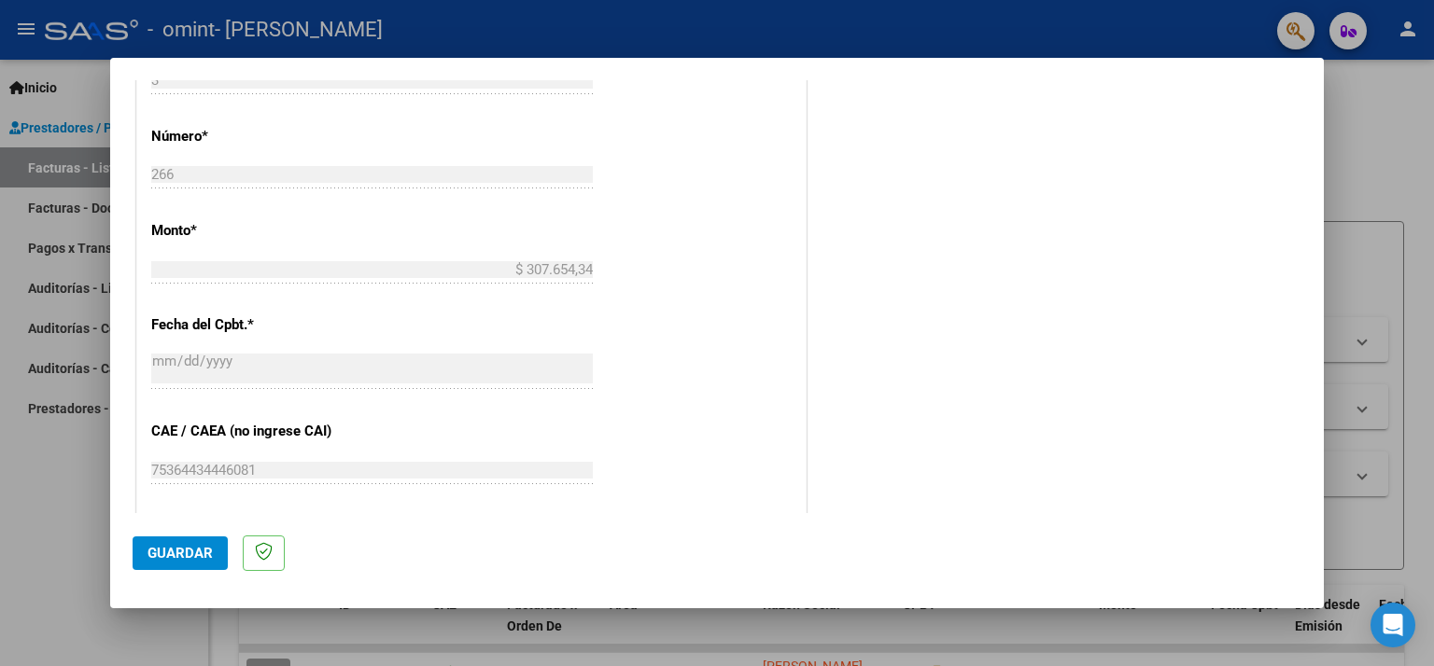
scroll to position [1207, 0]
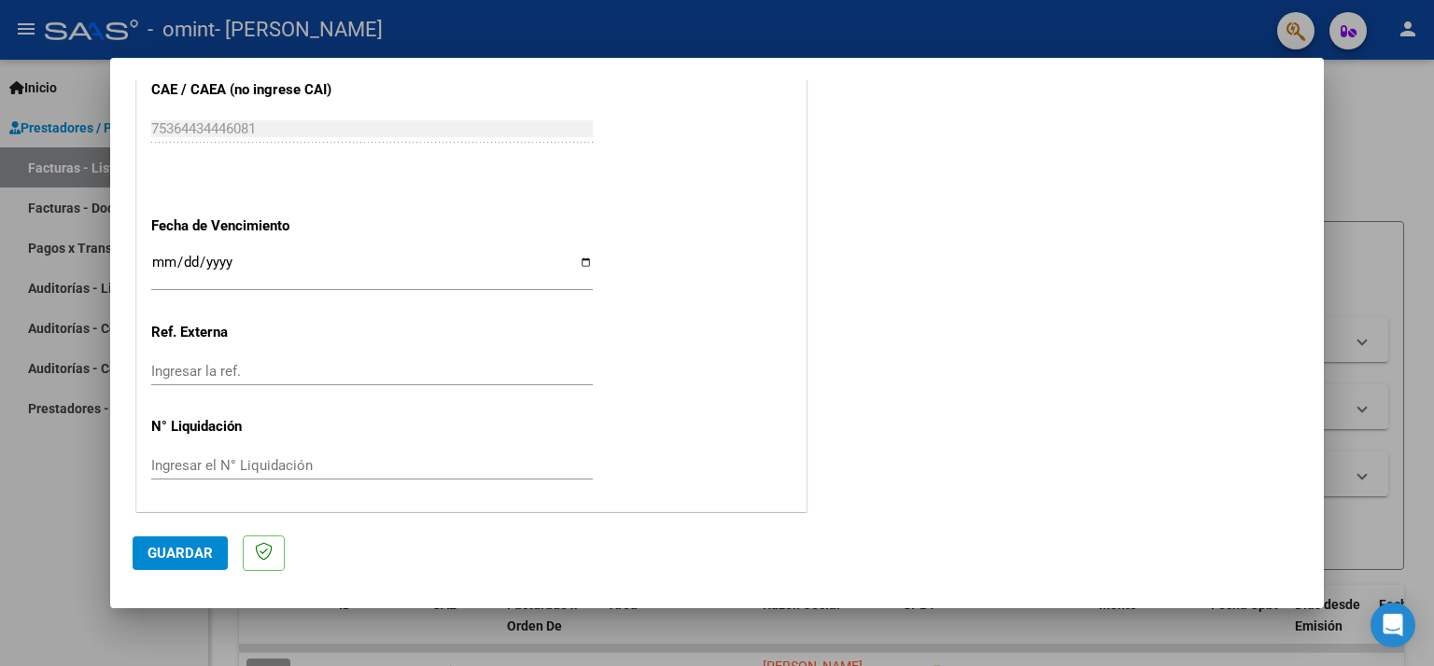
click at [183, 557] on span "Guardar" at bounding box center [179, 553] width 65 height 17
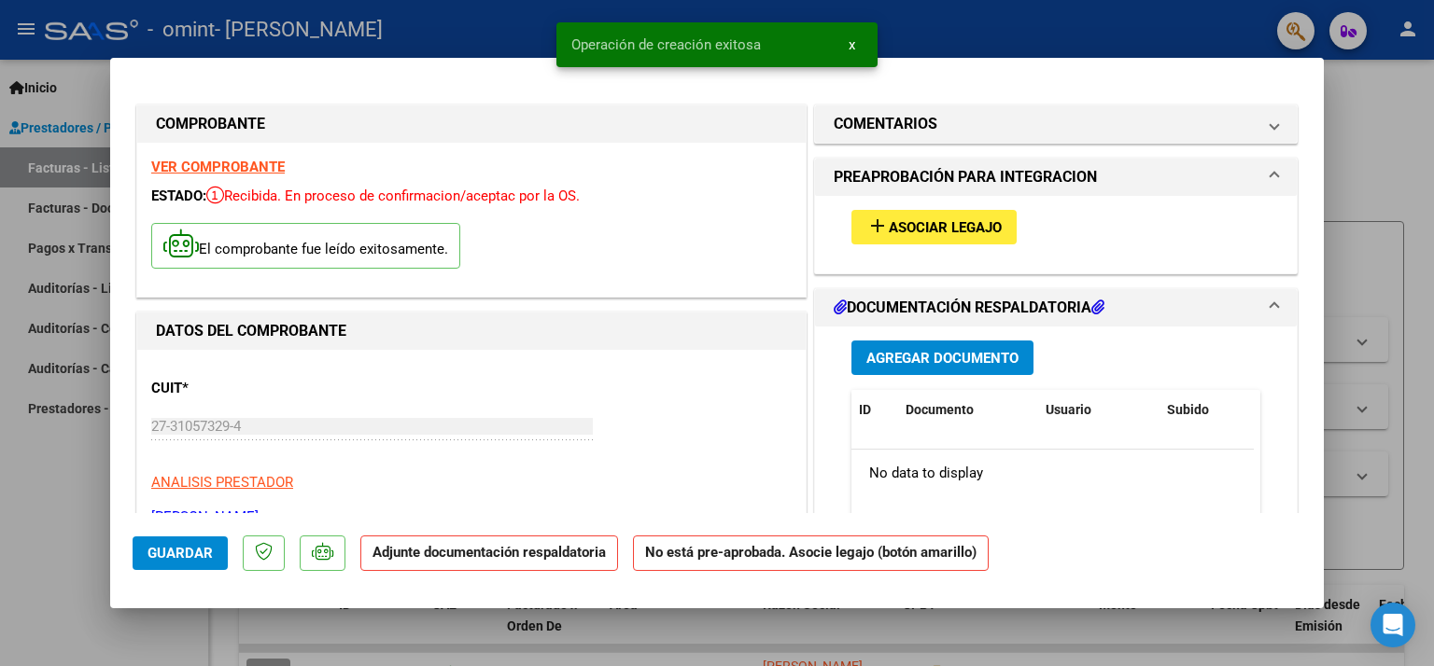
click at [926, 205] on div "add Asociar Legajo" at bounding box center [1055, 227] width 437 height 63
click at [918, 222] on span "Asociar Legajo" at bounding box center [944, 227] width 113 height 17
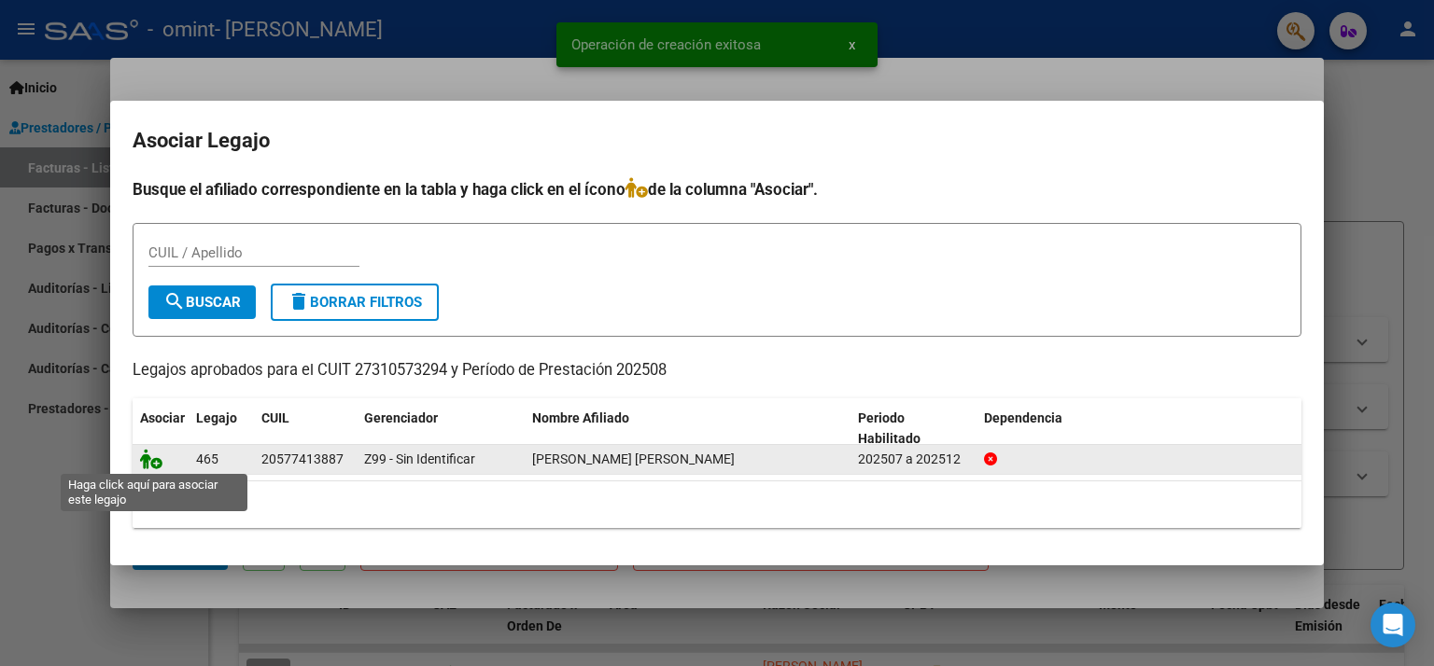
click at [149, 457] on icon at bounding box center [151, 459] width 22 height 21
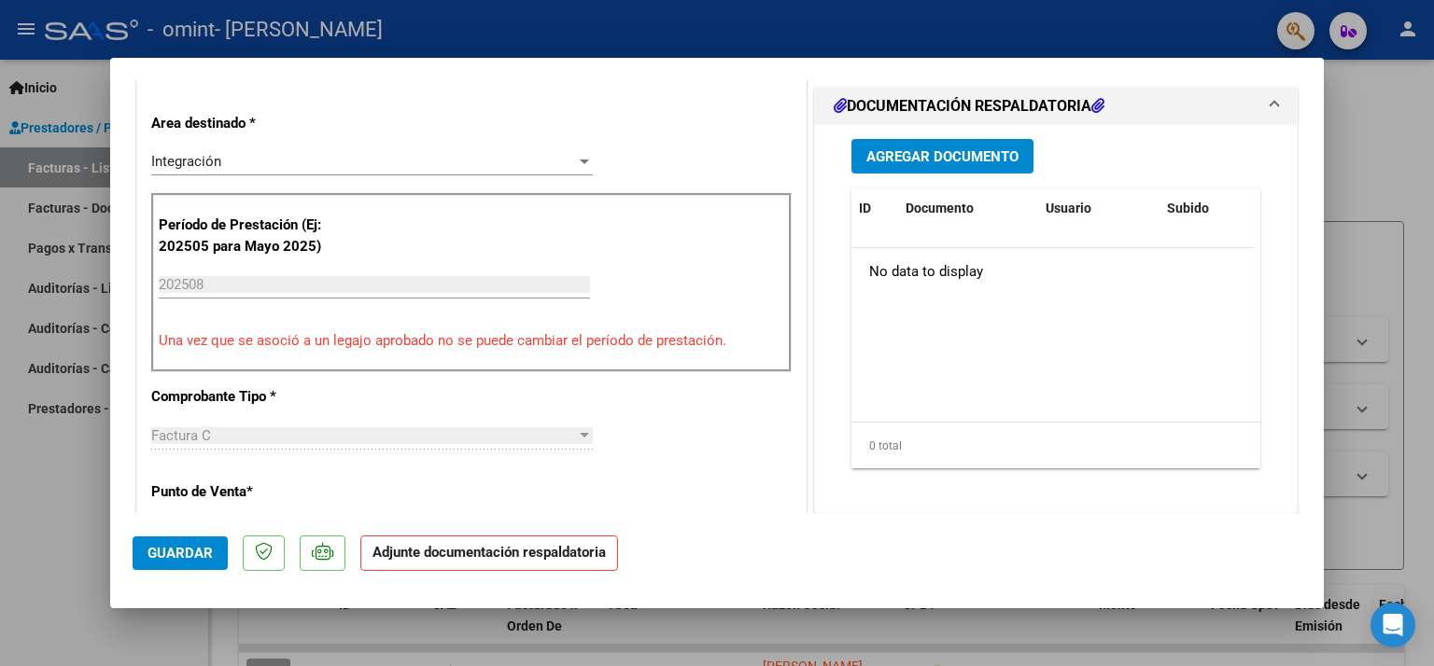
scroll to position [280, 0]
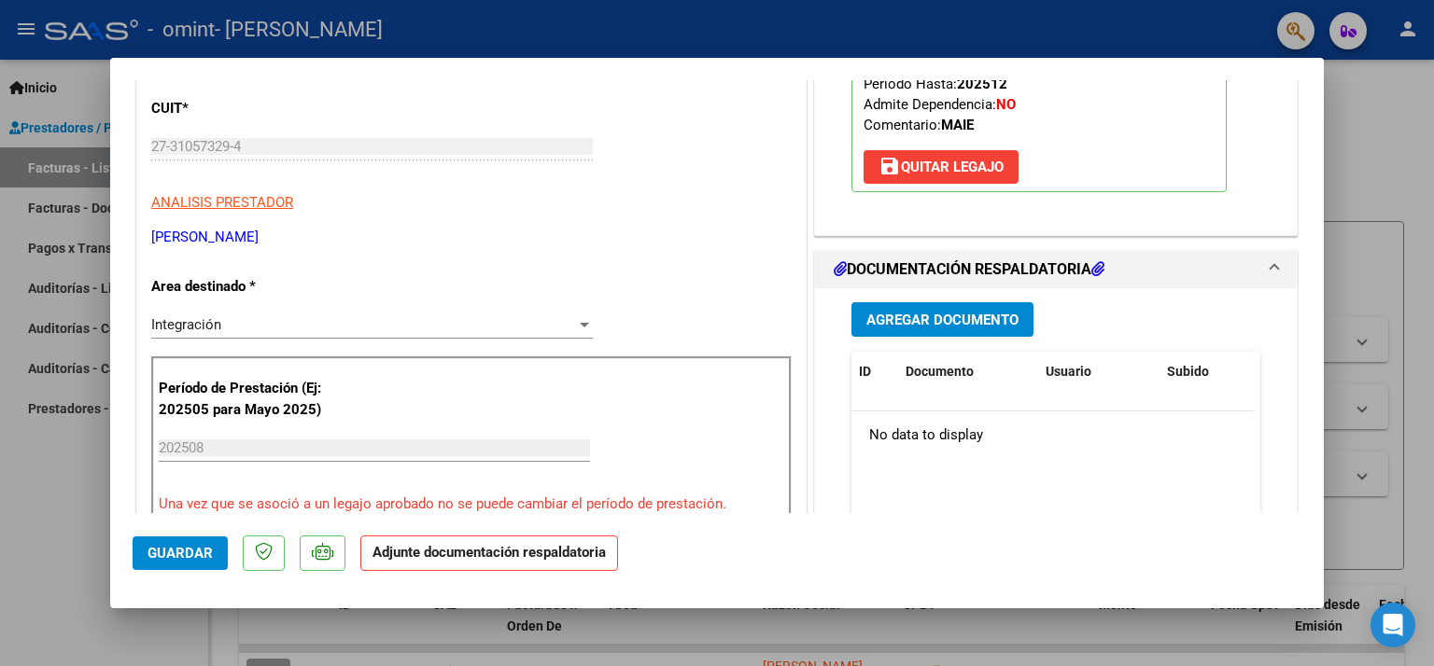
click at [970, 325] on span "Agregar Documento" at bounding box center [942, 320] width 152 height 17
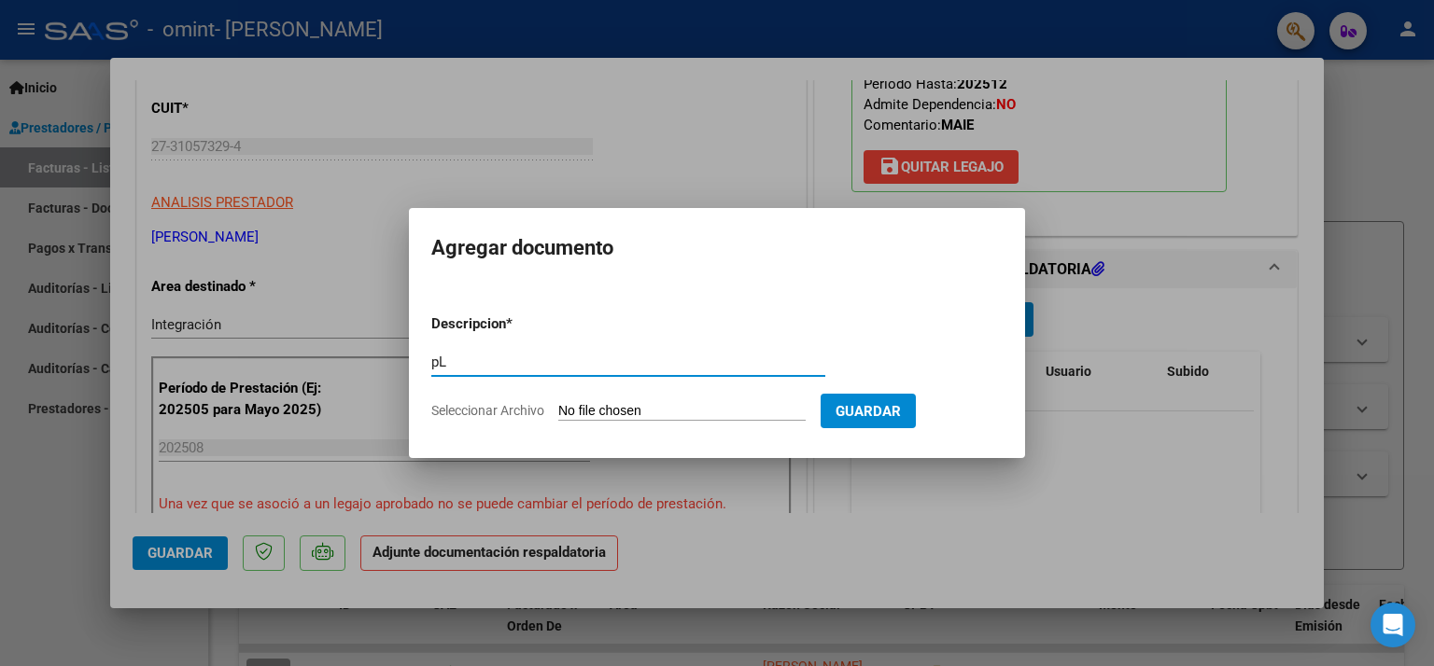
type input "p"
type input "Planilla Asistencia Agosto 2025"
click at [638, 406] on input "Seleccionar Archivo" at bounding box center [681, 412] width 247 height 18
type input "C:\fakepath\[PERSON_NAME] - PLANILLA ASISTENCIA.pdf"
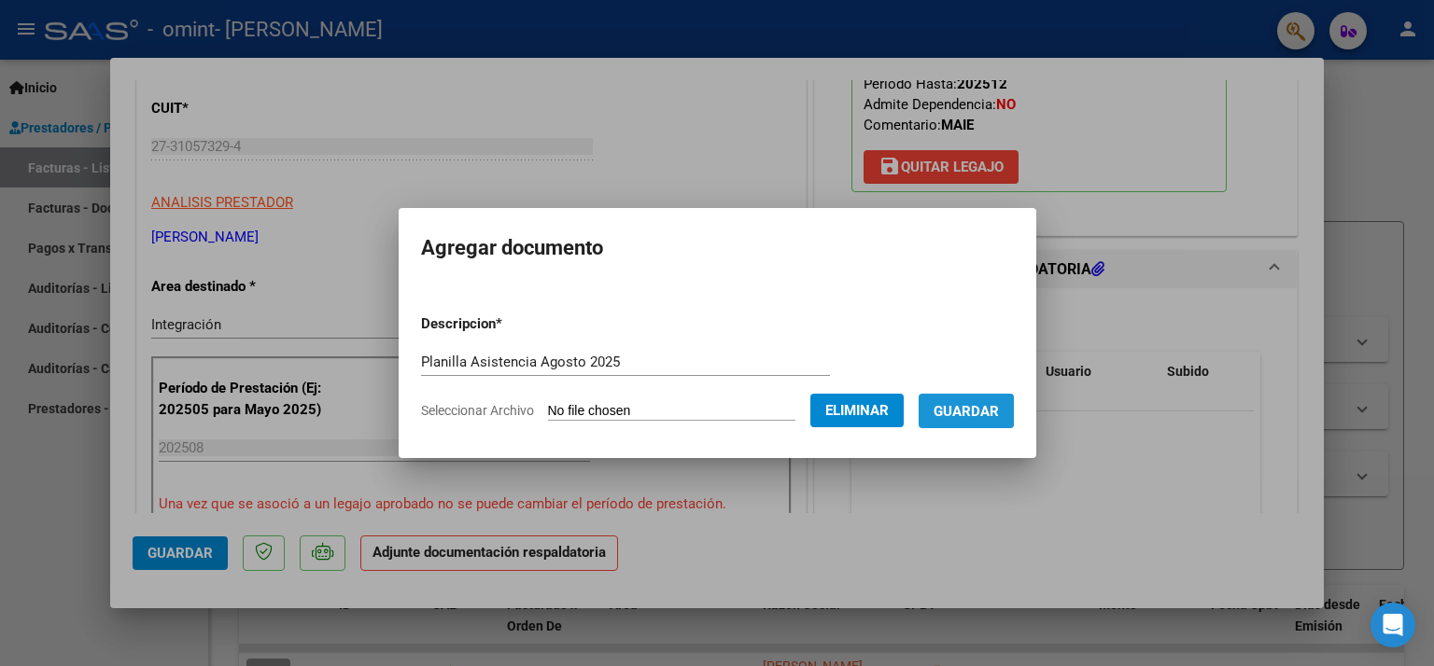
click at [982, 420] on span "Guardar" at bounding box center [965, 411] width 65 height 17
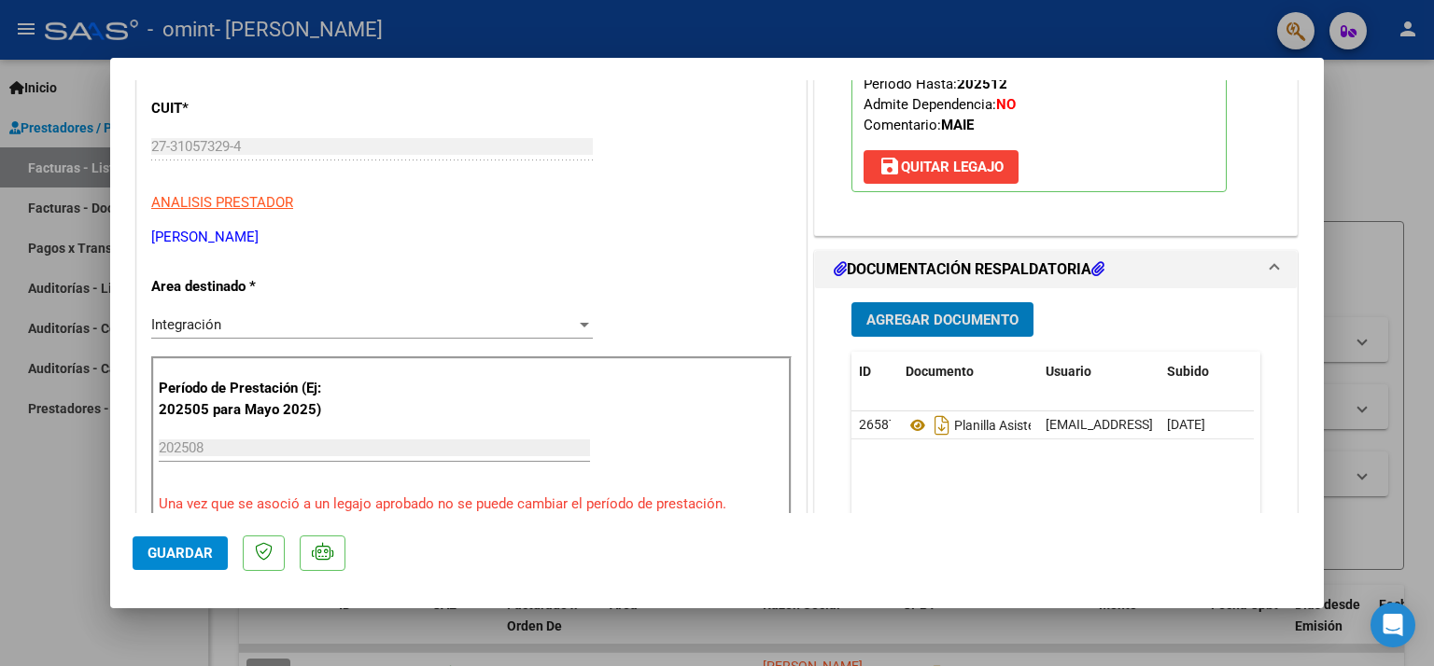
click at [176, 555] on span "Guardar" at bounding box center [179, 553] width 65 height 17
click at [1365, 137] on div at bounding box center [717, 333] width 1434 height 666
type input "$ 0,00"
